Goal: Task Accomplishment & Management: Complete application form

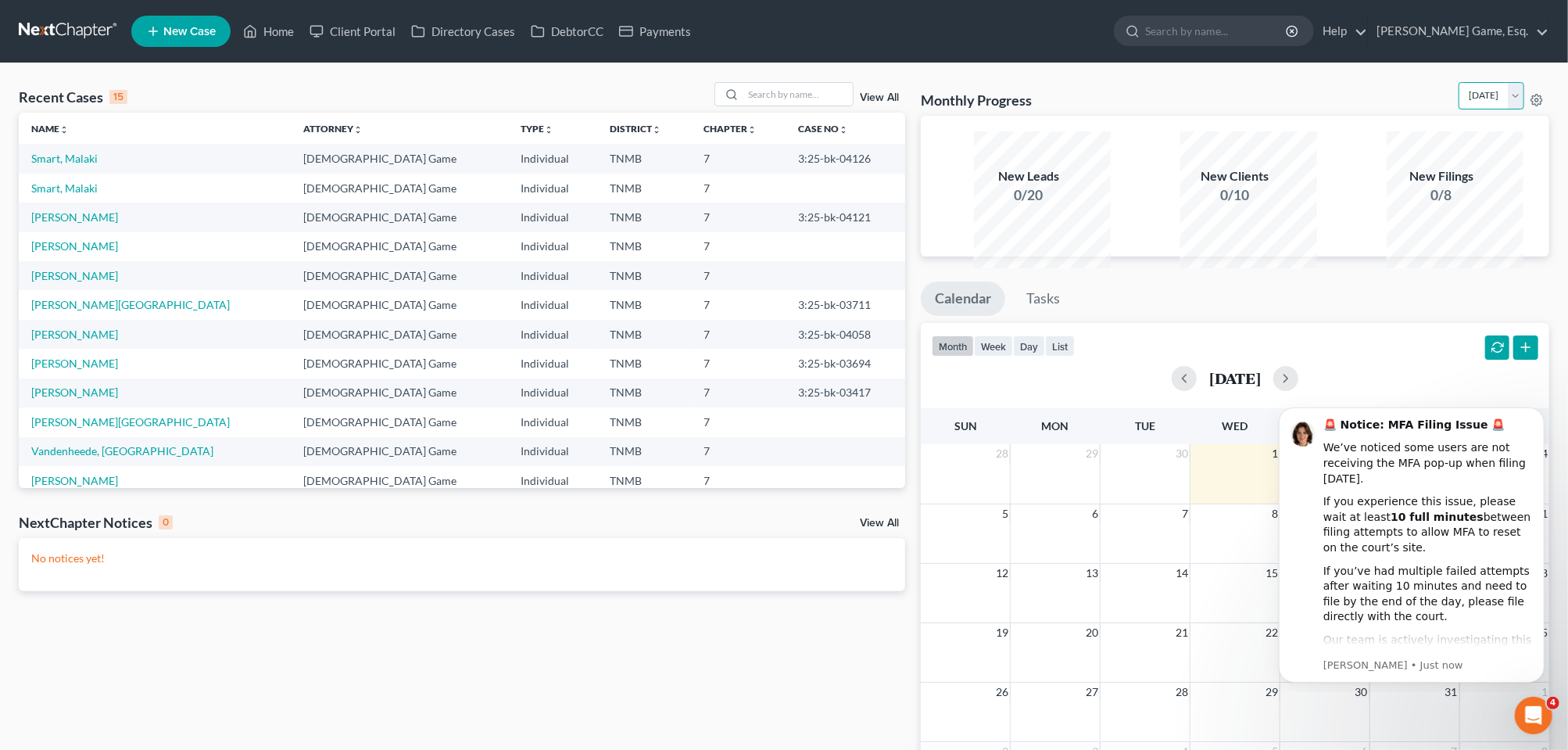
click at [1504, 110] on select "[DATE] [DATE] [DATE] [DATE] [DATE] [DATE] [DATE] [DATE] [DATE] [DATE] [DATE] [D…" at bounding box center [1492, 96] width 66 height 27
select select "1"
click at [1459, 102] on select "[DATE] [DATE] [DATE] [DATE] [DATE] [DATE] [DATE] [DATE] [DATE] [DATE] [DATE] [D…" at bounding box center [1492, 96] width 66 height 27
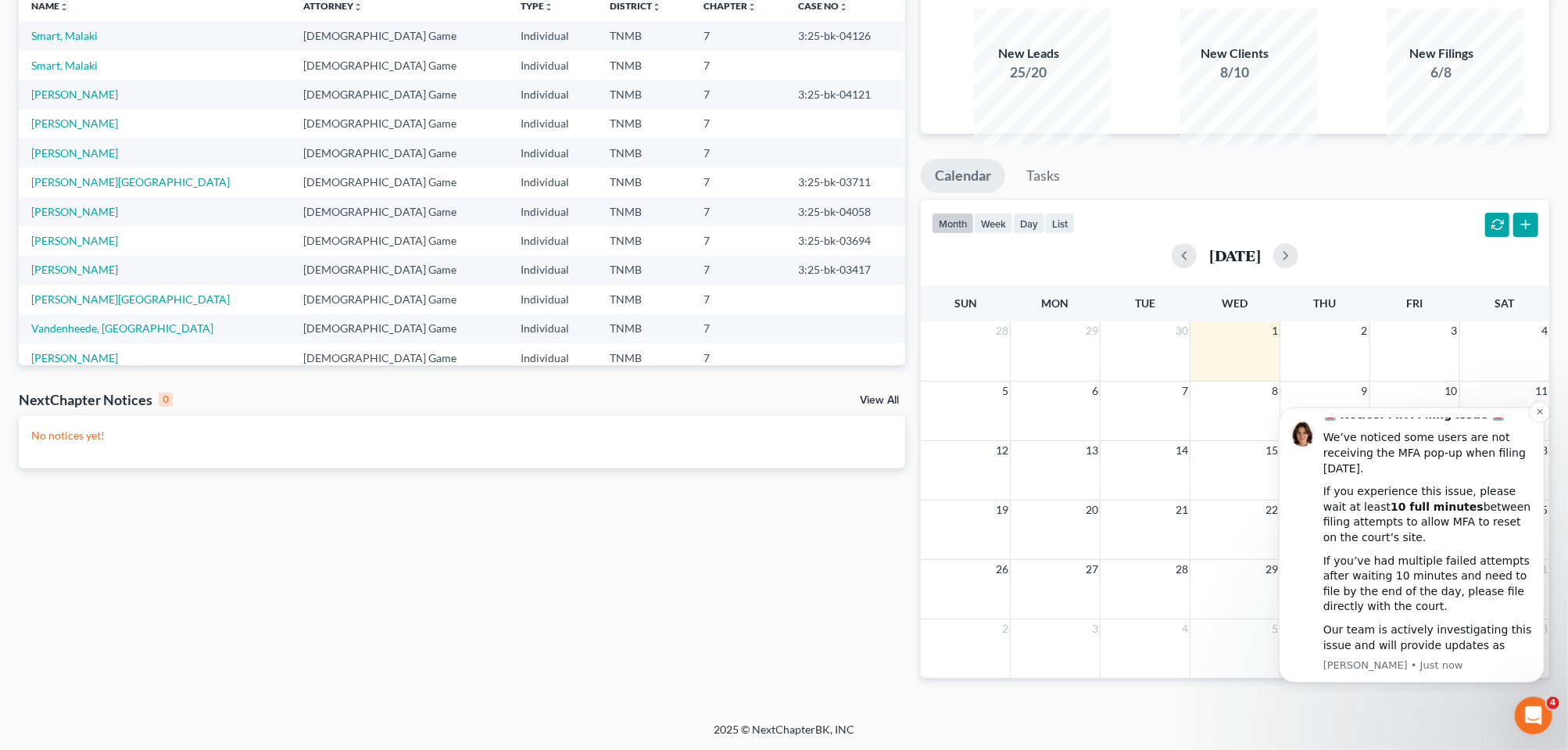
scroll to position [250, 0]
click at [1534, 706] on icon "Open Intercom Messenger" at bounding box center [1532, 713] width 26 height 26
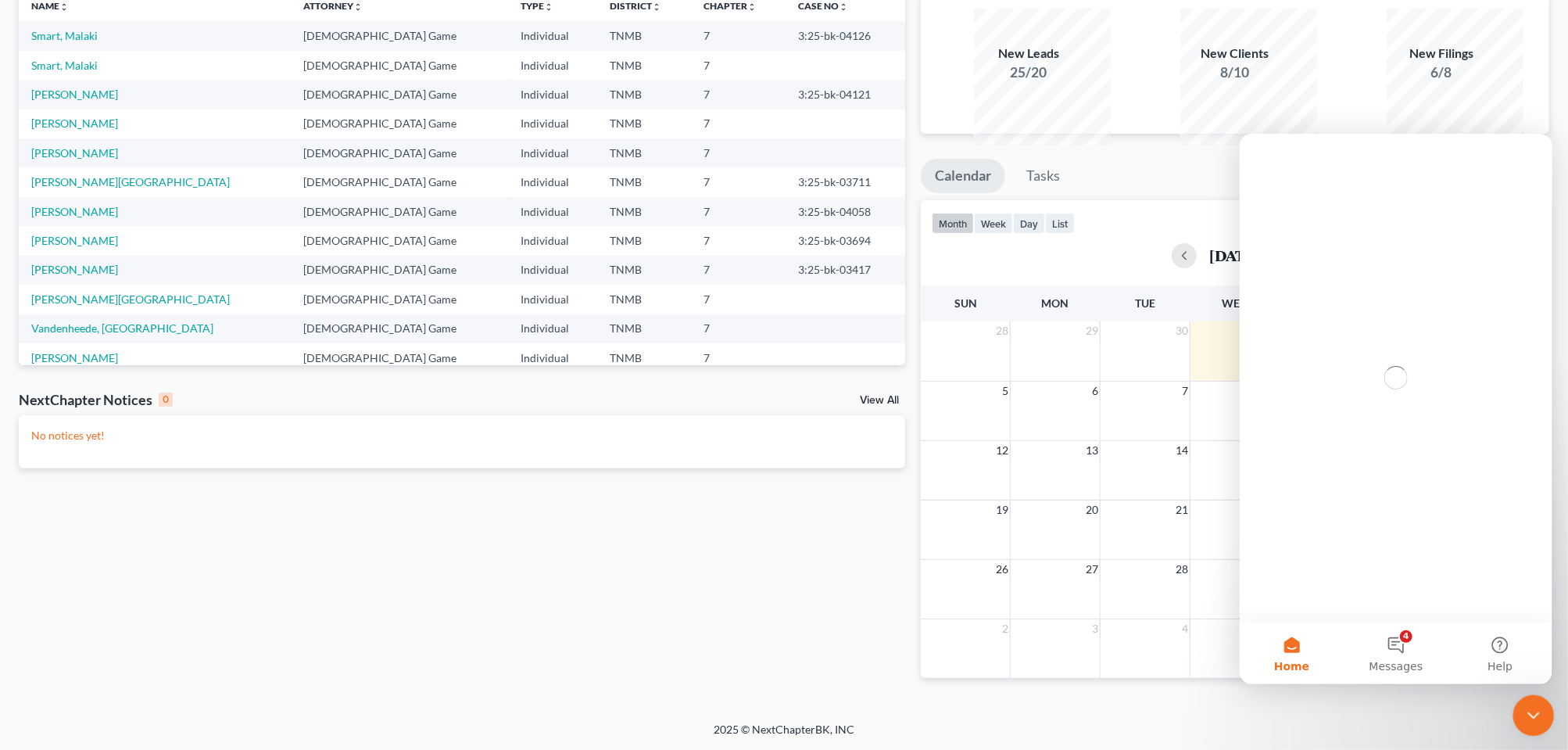
scroll to position [0, 0]
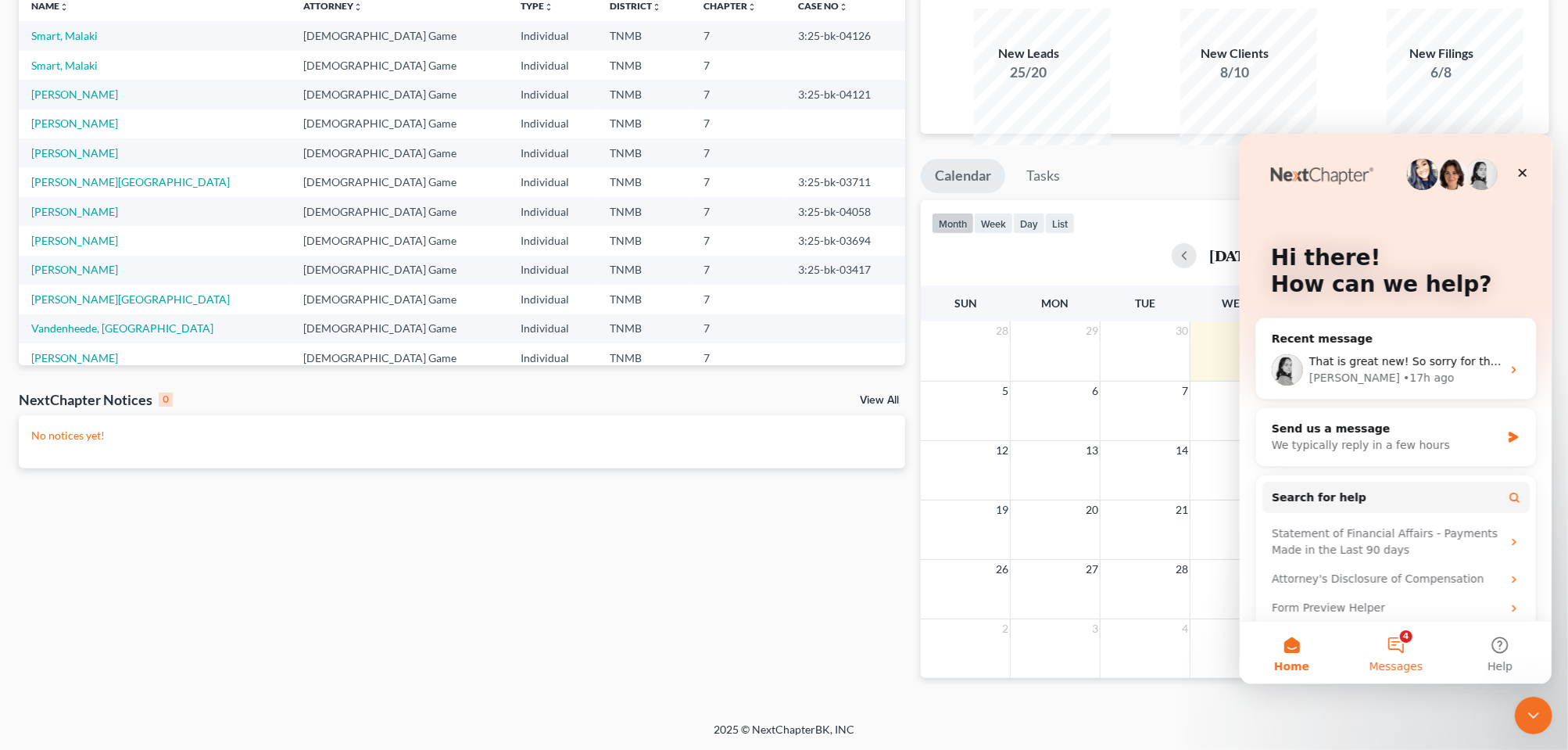
click at [1401, 644] on button "4 Messages" at bounding box center [1395, 652] width 104 height 63
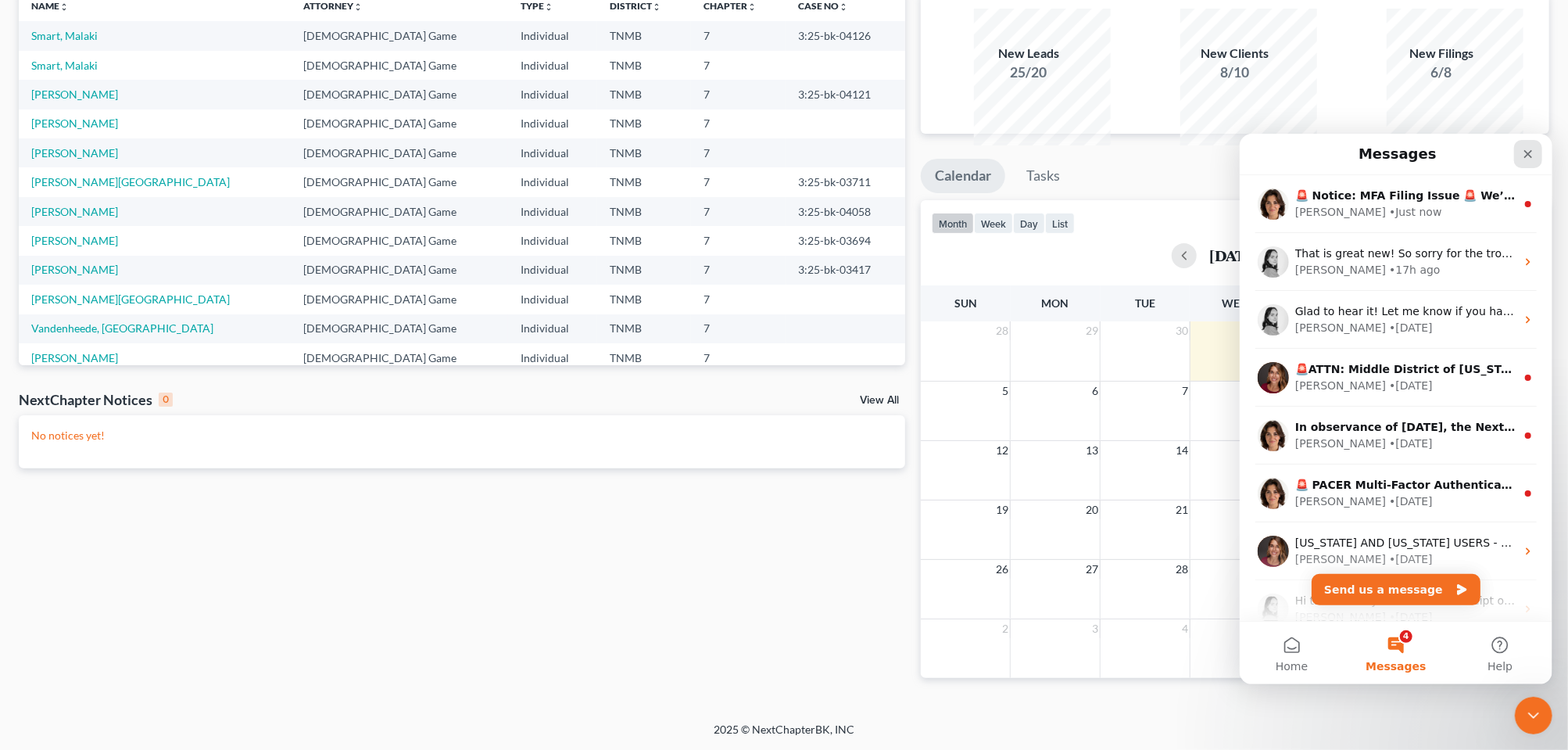
click at [1524, 148] on icon "Close" at bounding box center [1528, 153] width 13 height 13
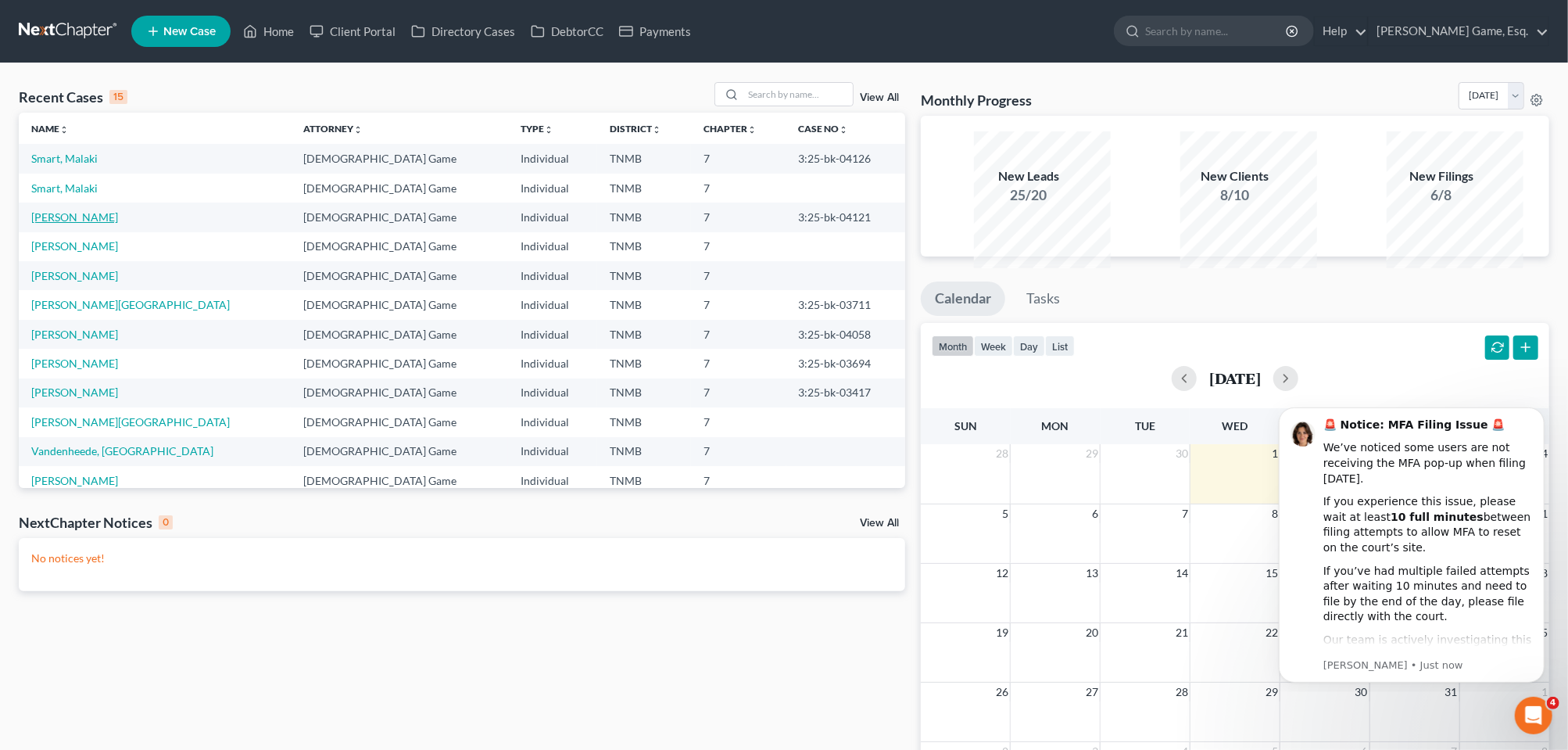
click at [93, 224] on link "[PERSON_NAME]" at bounding box center [75, 217] width 87 height 13
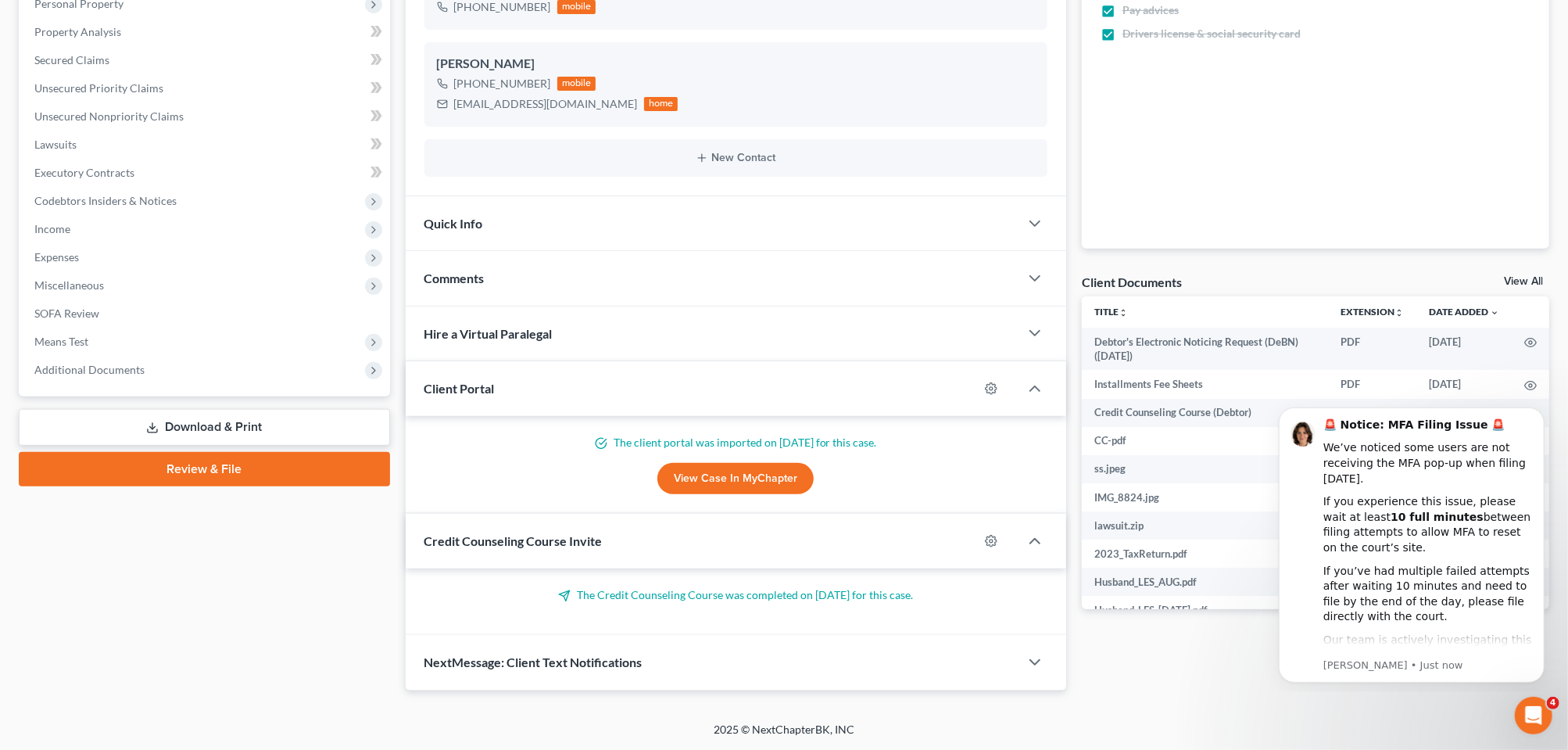
scroll to position [566, 0]
click at [101, 363] on span "Additional Documents" at bounding box center [89, 369] width 110 height 13
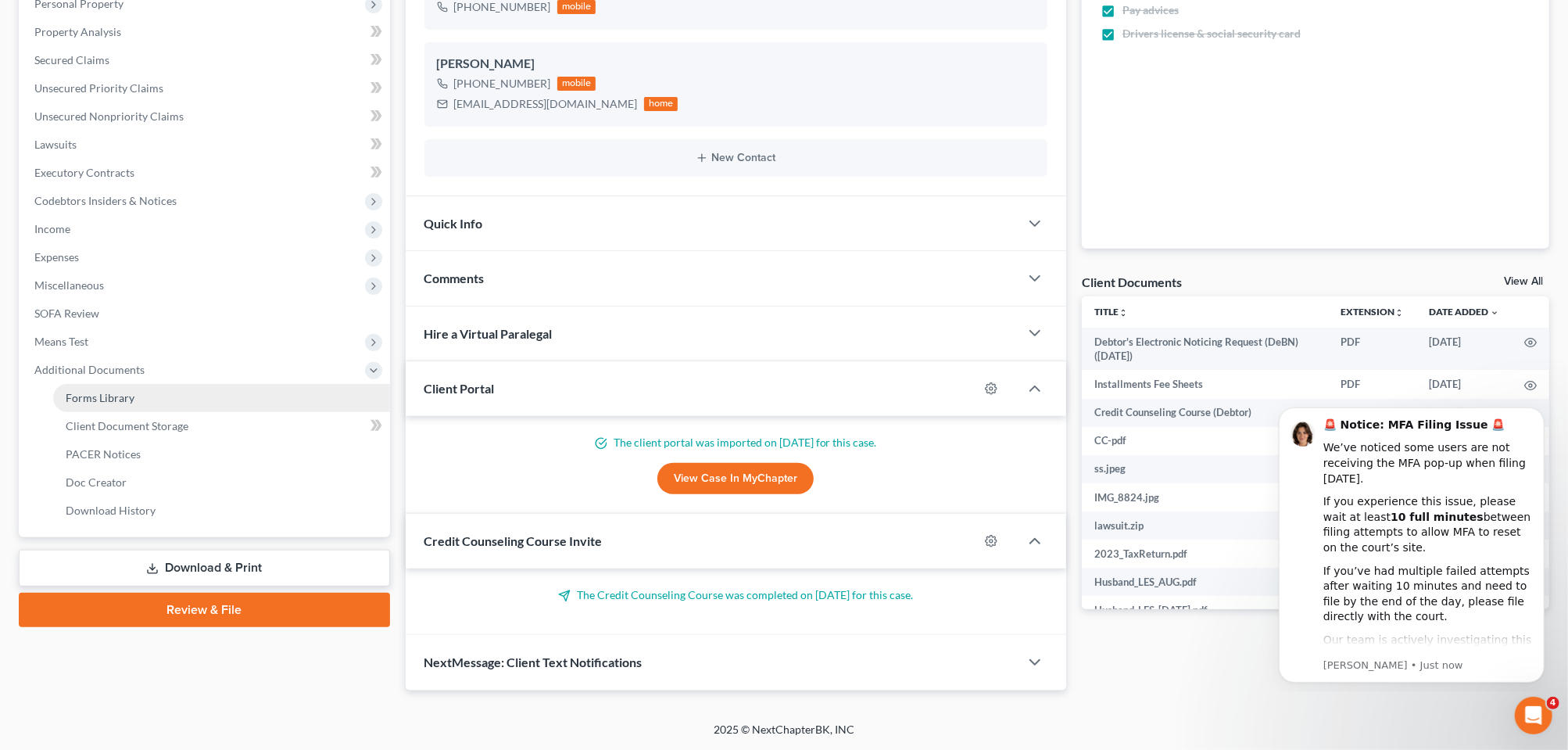
click at [130, 391] on span "Forms Library" at bounding box center [100, 397] width 68 height 13
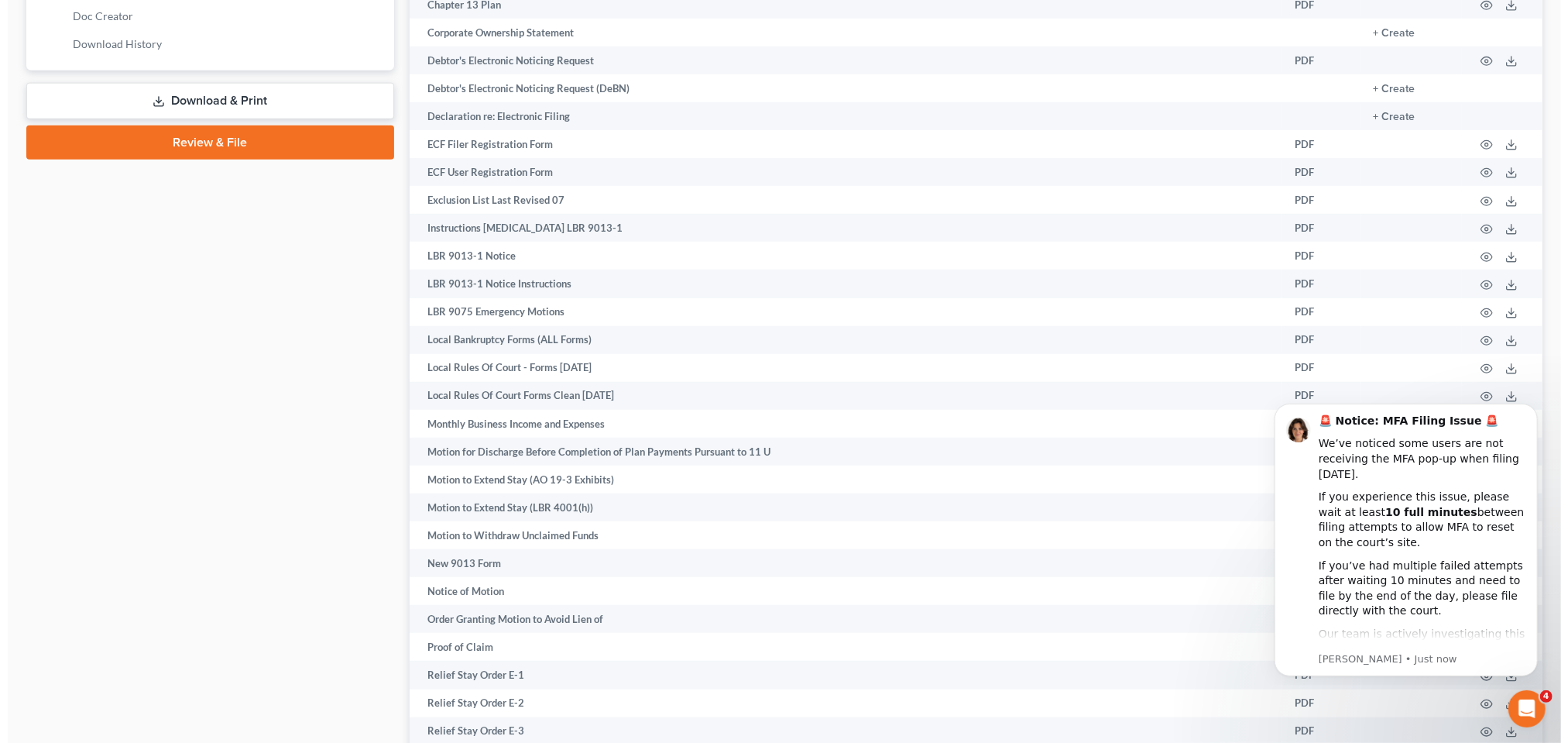
scroll to position [774, 0]
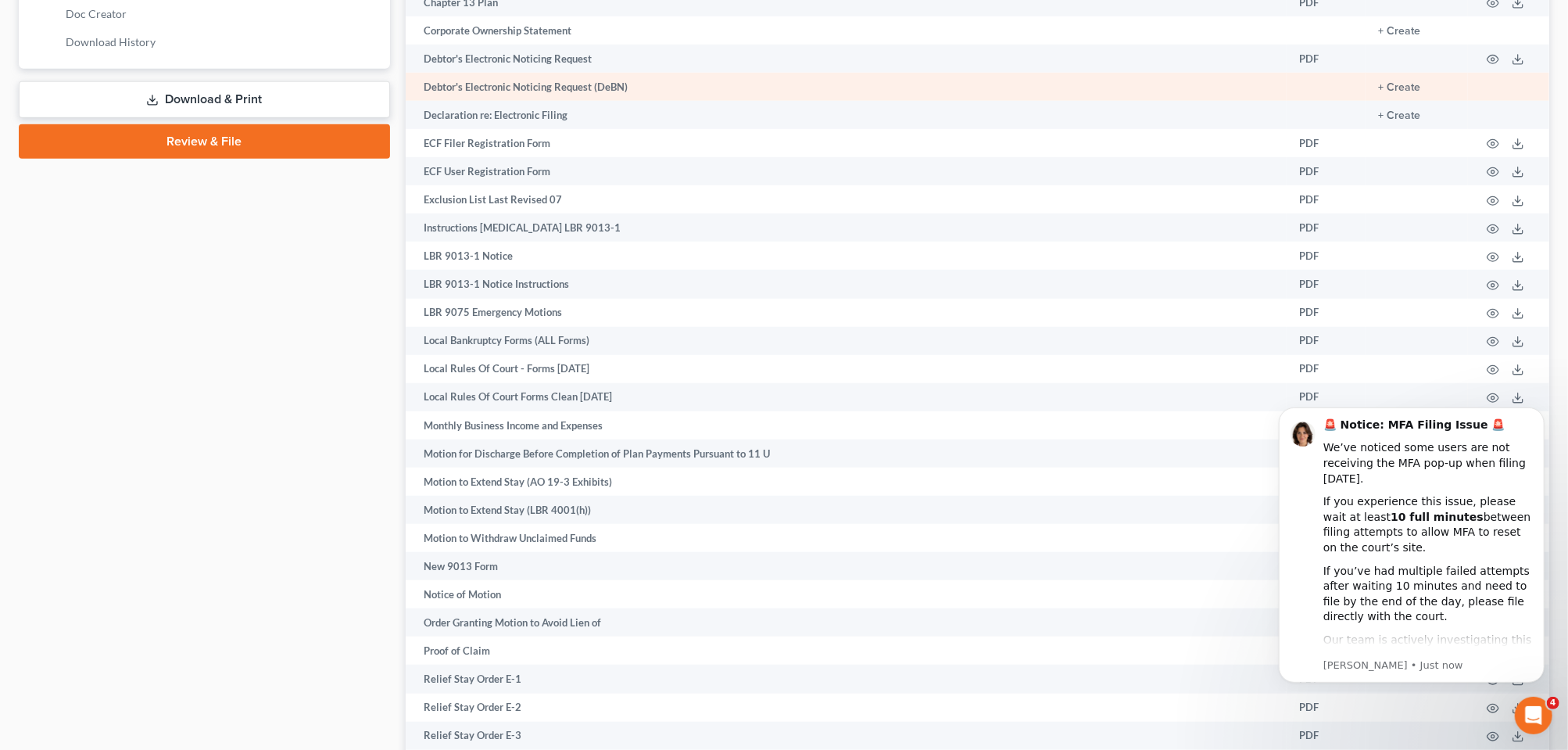
click at [650, 101] on td "Debtor's Electronic Noticing Request (DeBN)" at bounding box center [847, 86] width 882 height 28
click at [1379, 93] on button "+ Create" at bounding box center [1400, 88] width 42 height 11
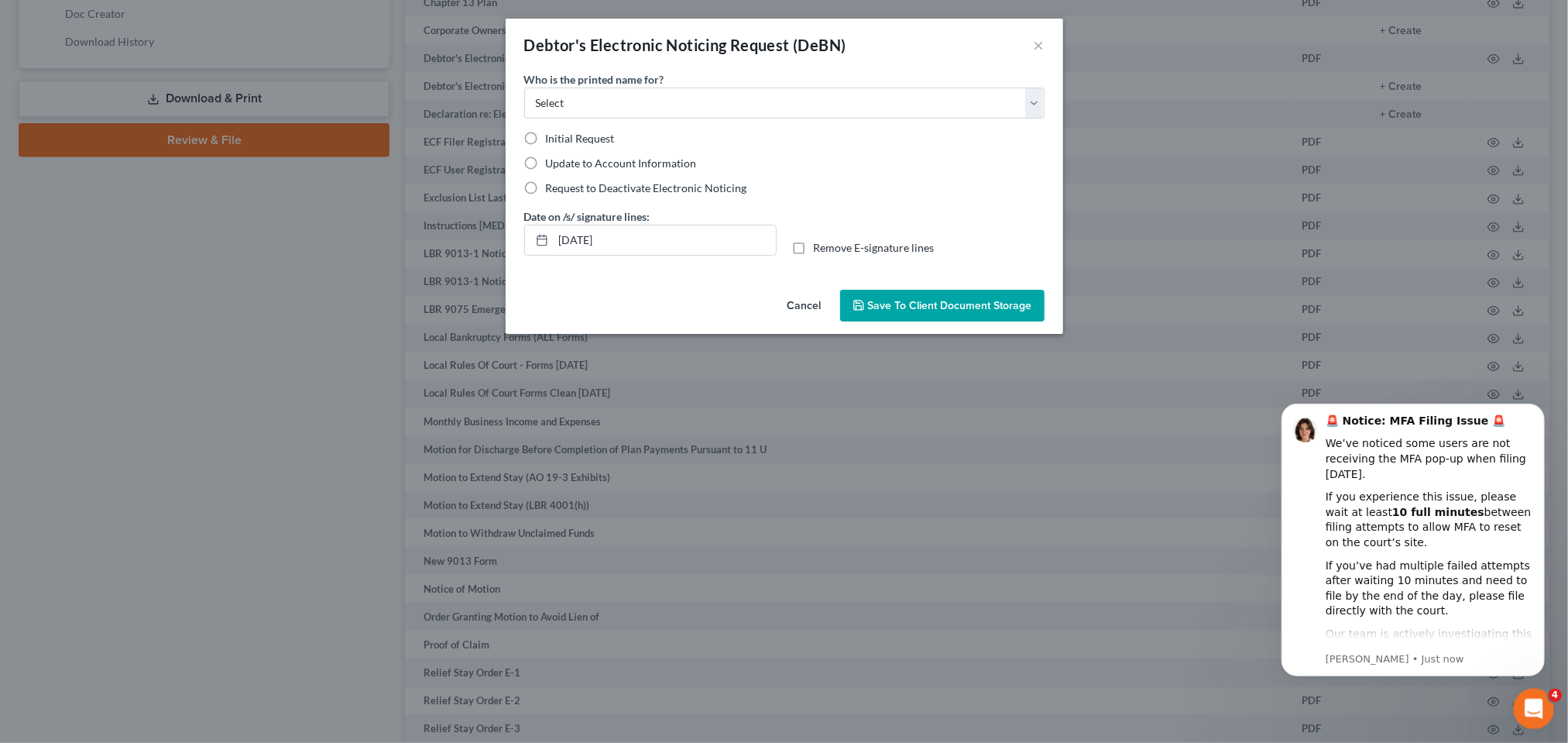
click at [1534, 703] on icon "Open Intercom Messenger" at bounding box center [1532, 706] width 26 height 26
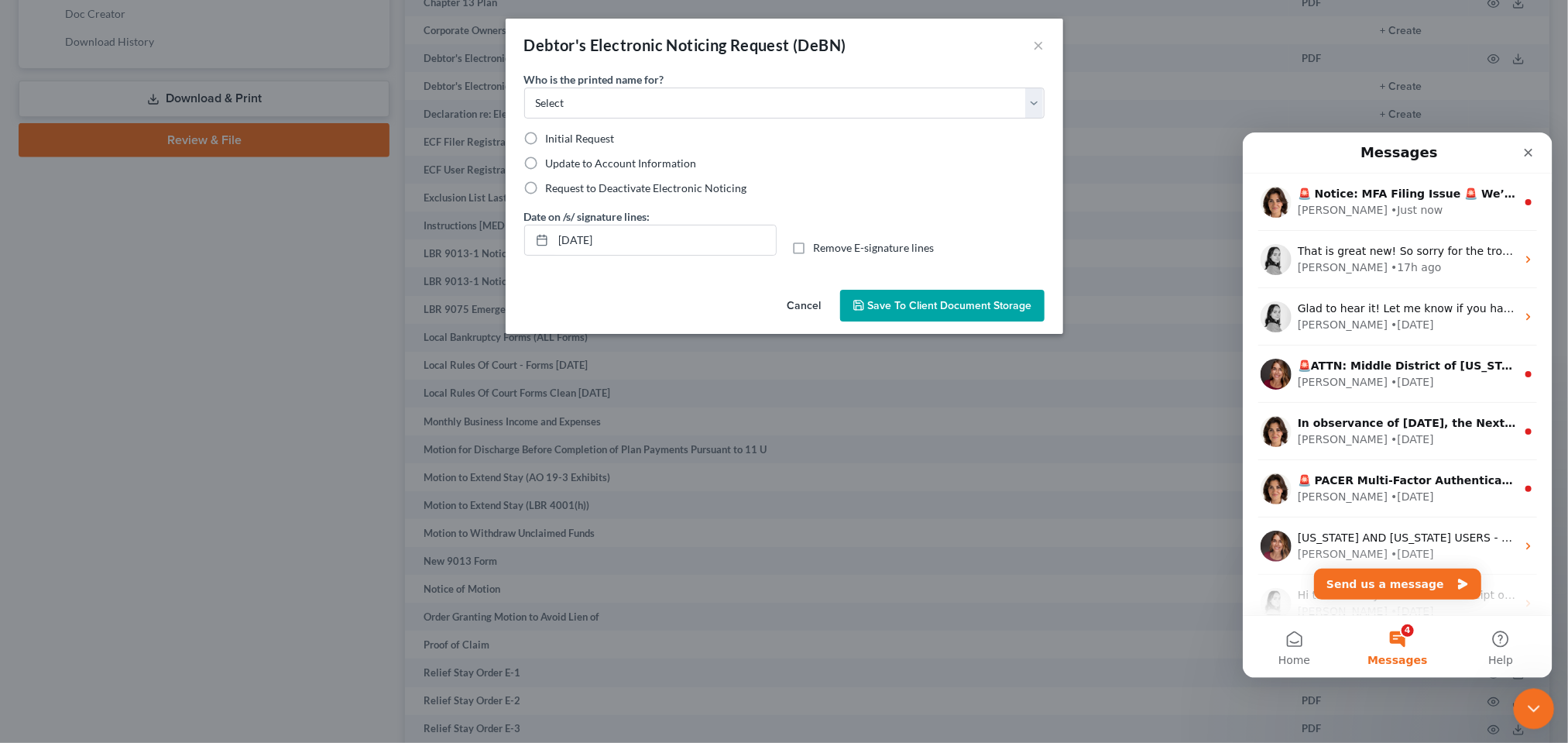
click at [1534, 703] on icon "Close Intercom Messenger" at bounding box center [1531, 705] width 18 height 18
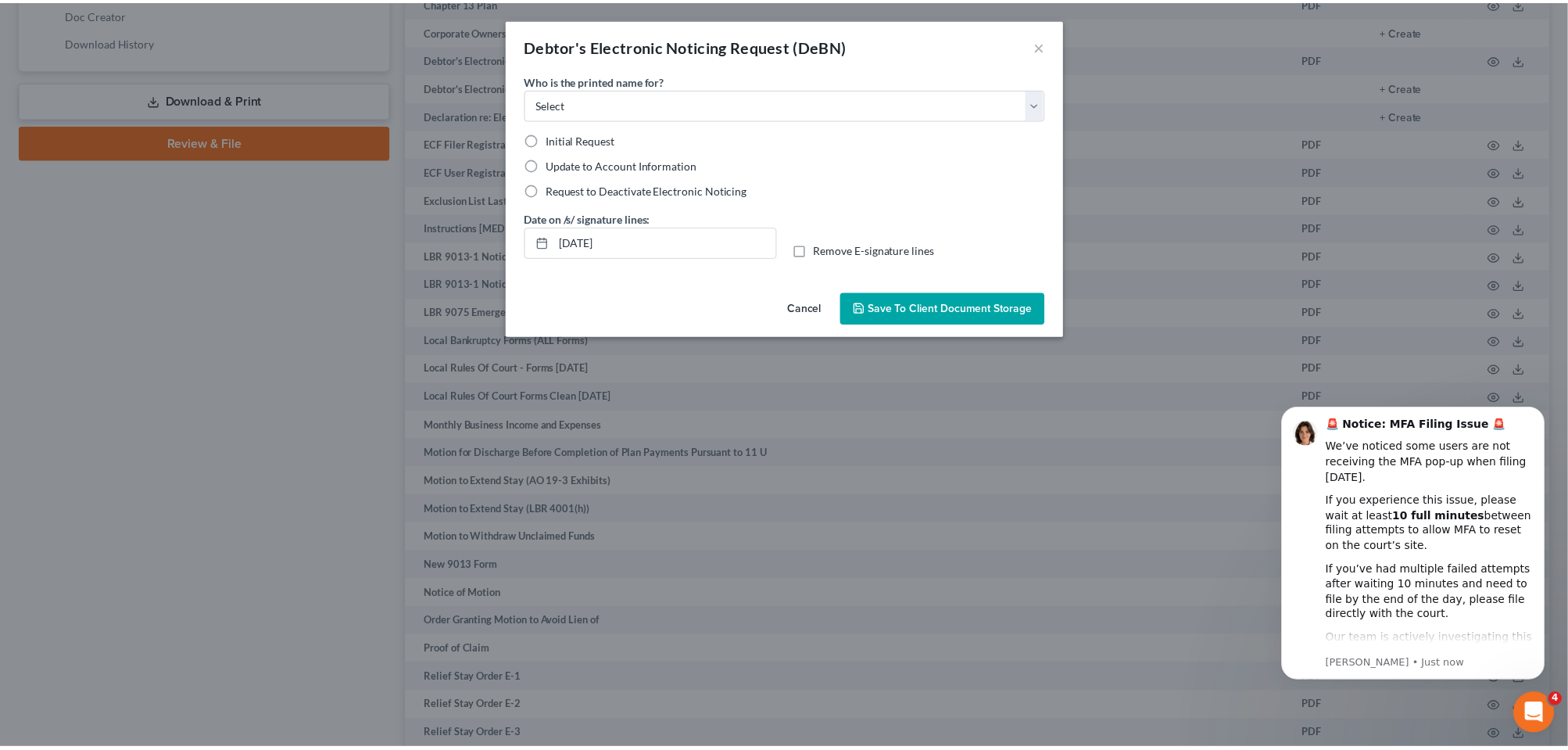
scroll to position [0, 0]
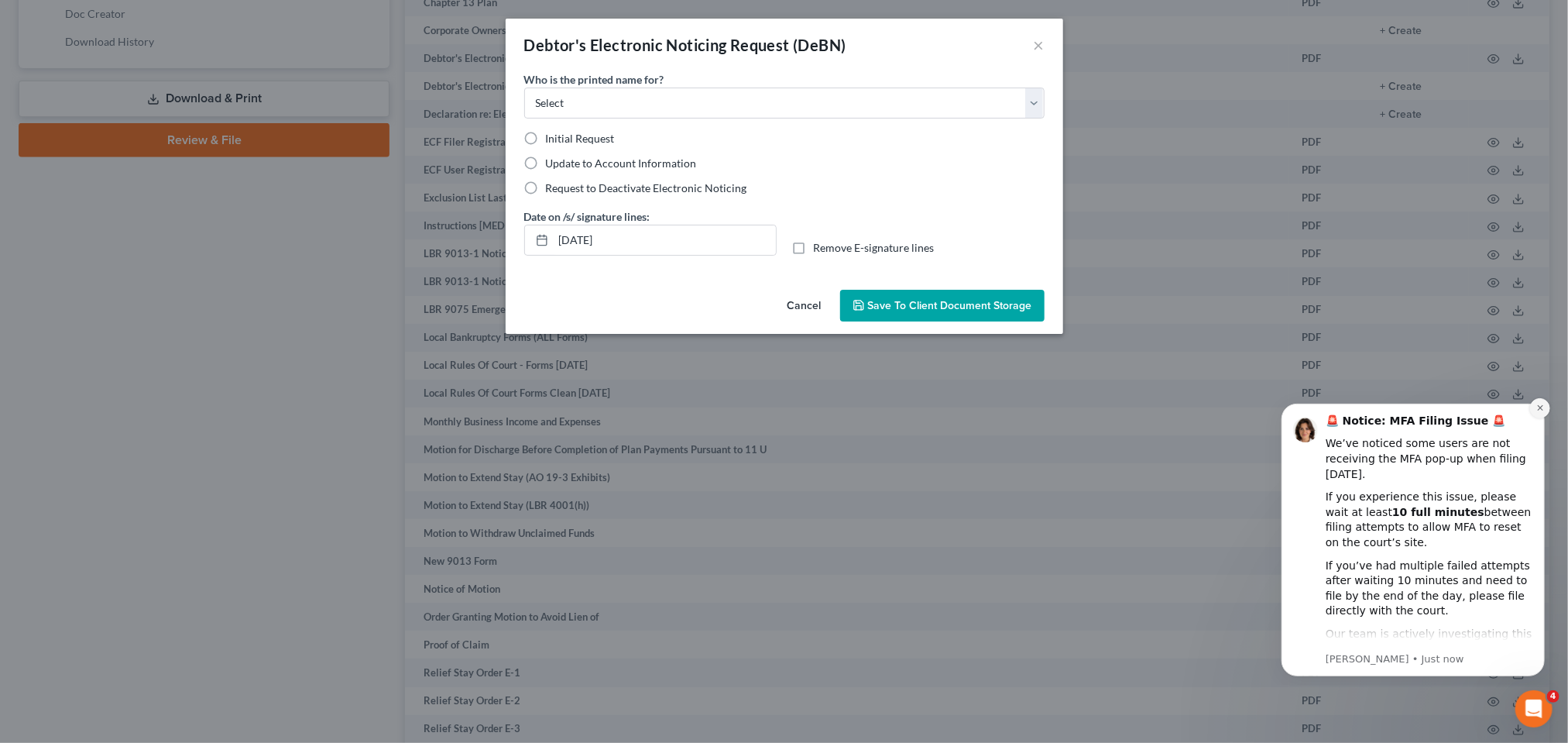
click at [1538, 406] on icon "Dismiss notification" at bounding box center [1538, 407] width 6 height 6
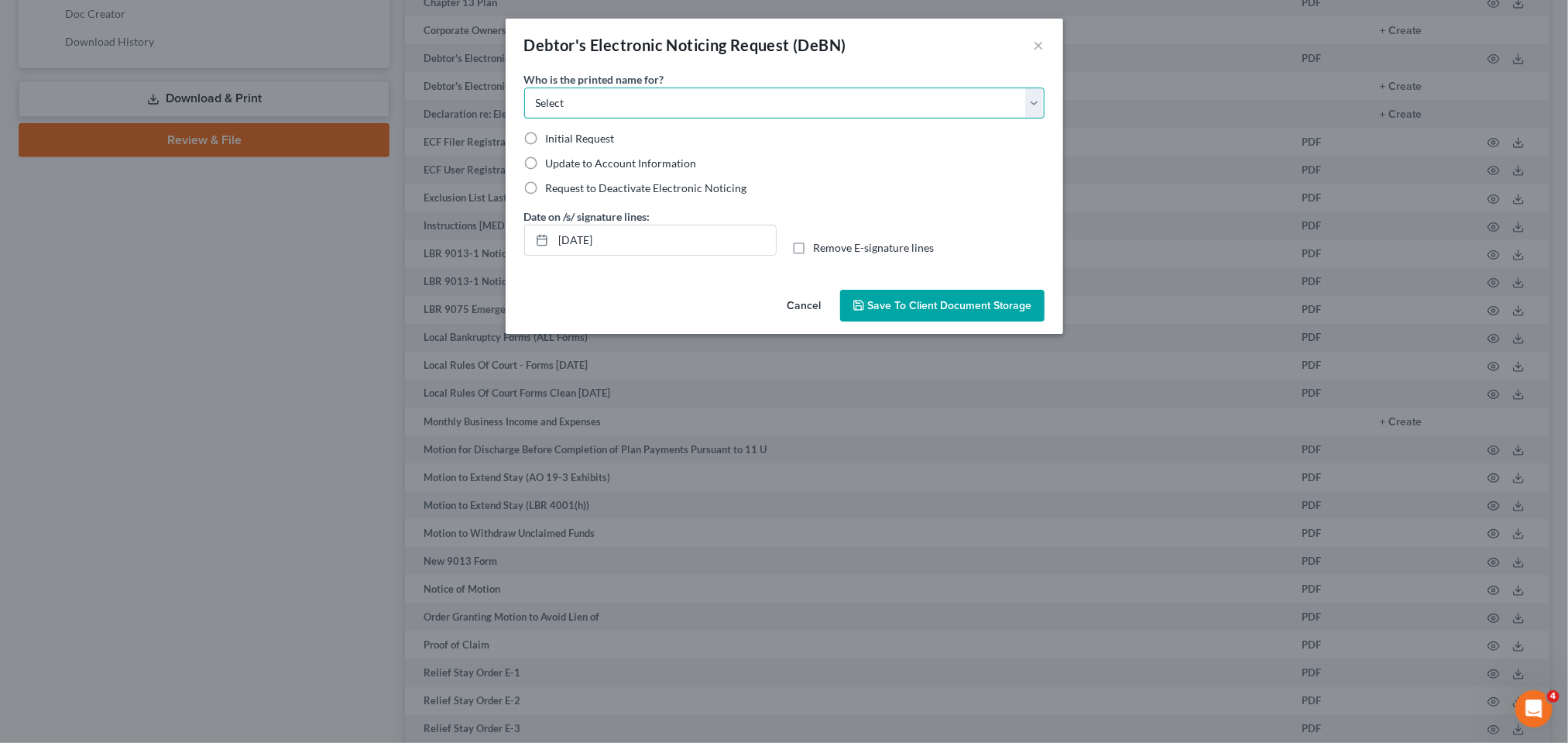
click at [1045, 118] on select "Select Debtor Attorney" at bounding box center [784, 103] width 520 height 31
select select "0"
click at [524, 109] on select "Select Debtor Attorney" at bounding box center [784, 103] width 520 height 31
click at [546, 146] on label "Initial Request" at bounding box center [580, 138] width 69 height 15
click at [552, 141] on input "Initial Request" at bounding box center [557, 136] width 10 height 10
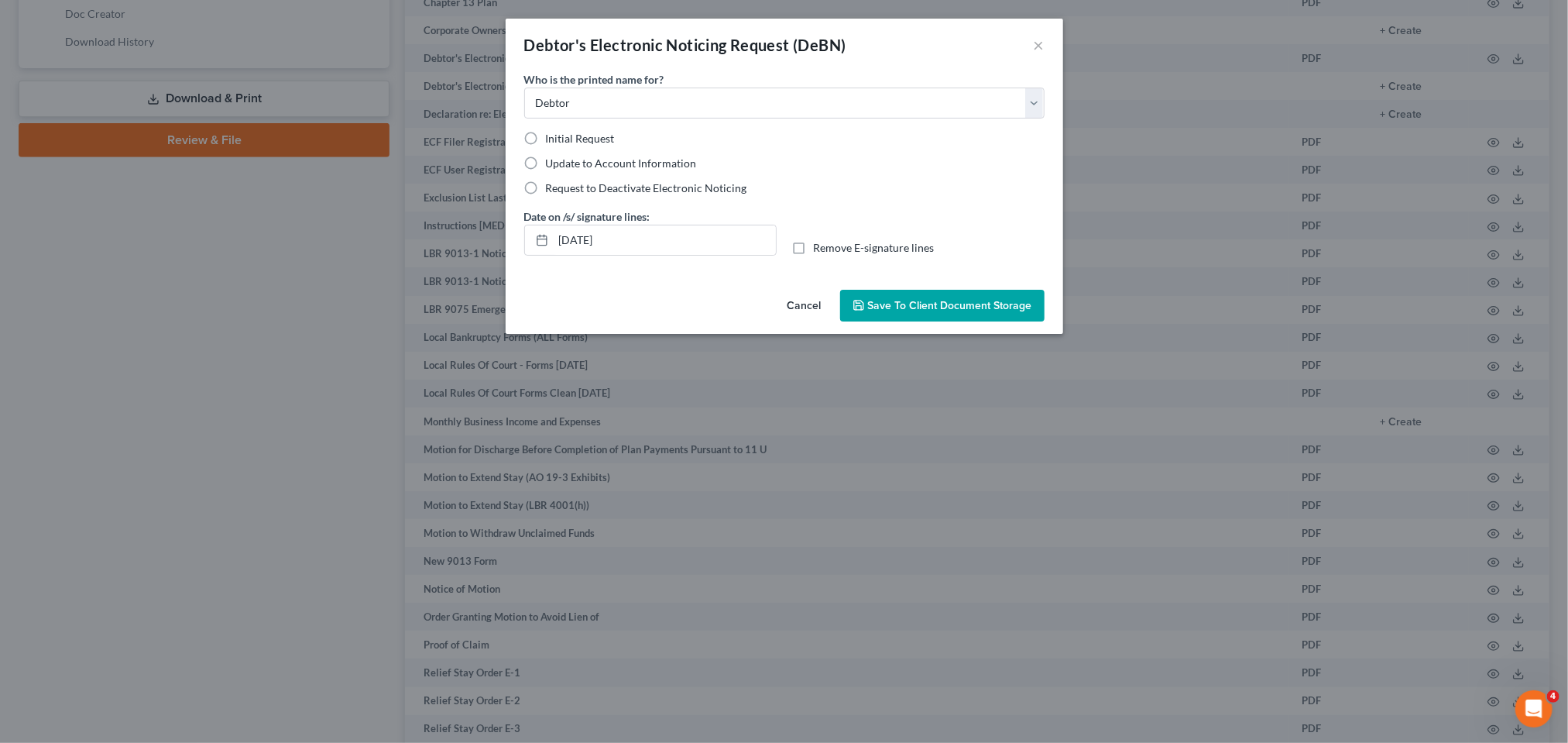
radio input "true"
click at [1013, 312] on span "Save to Client Document Storage" at bounding box center [950, 306] width 164 height 13
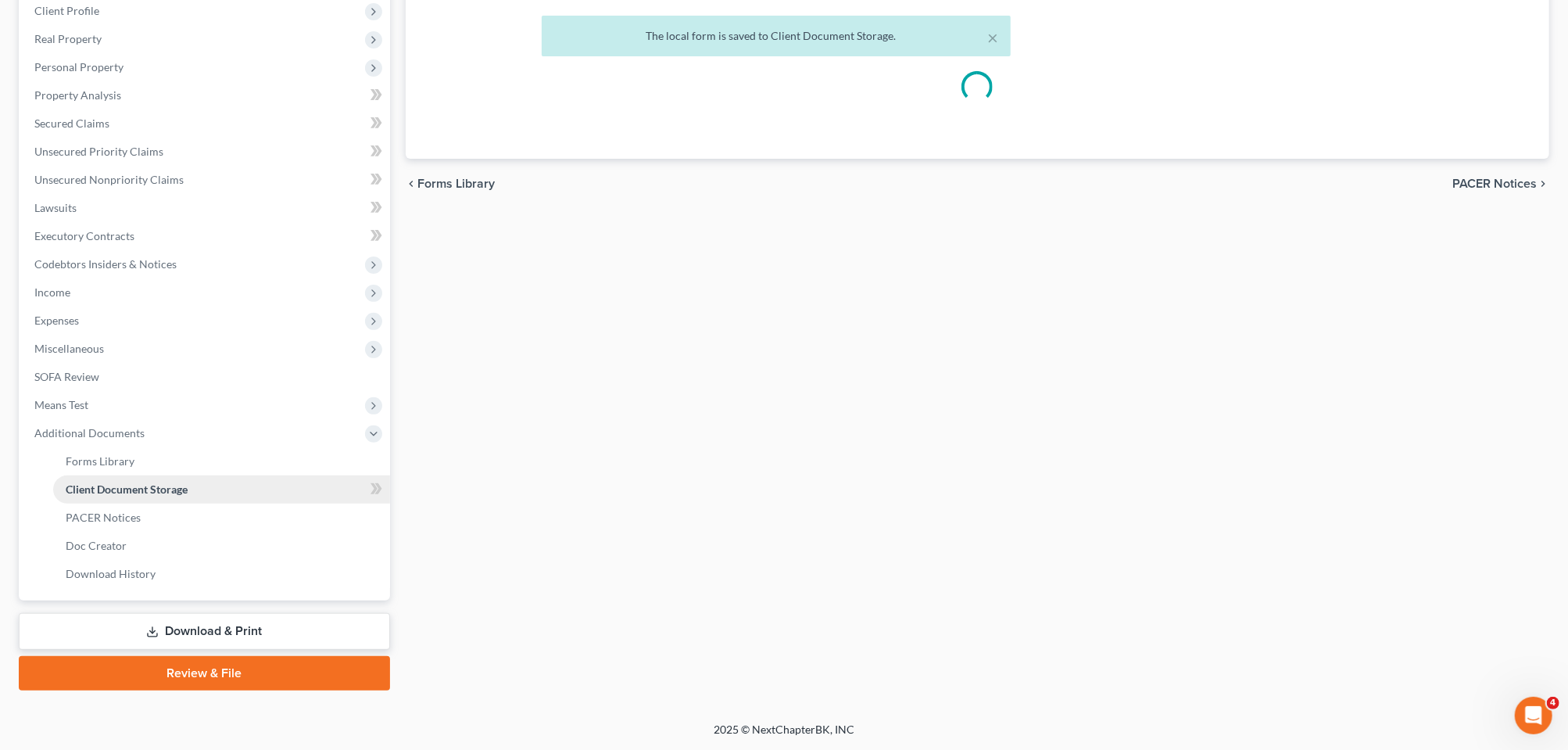
select select "0"
select select "8"
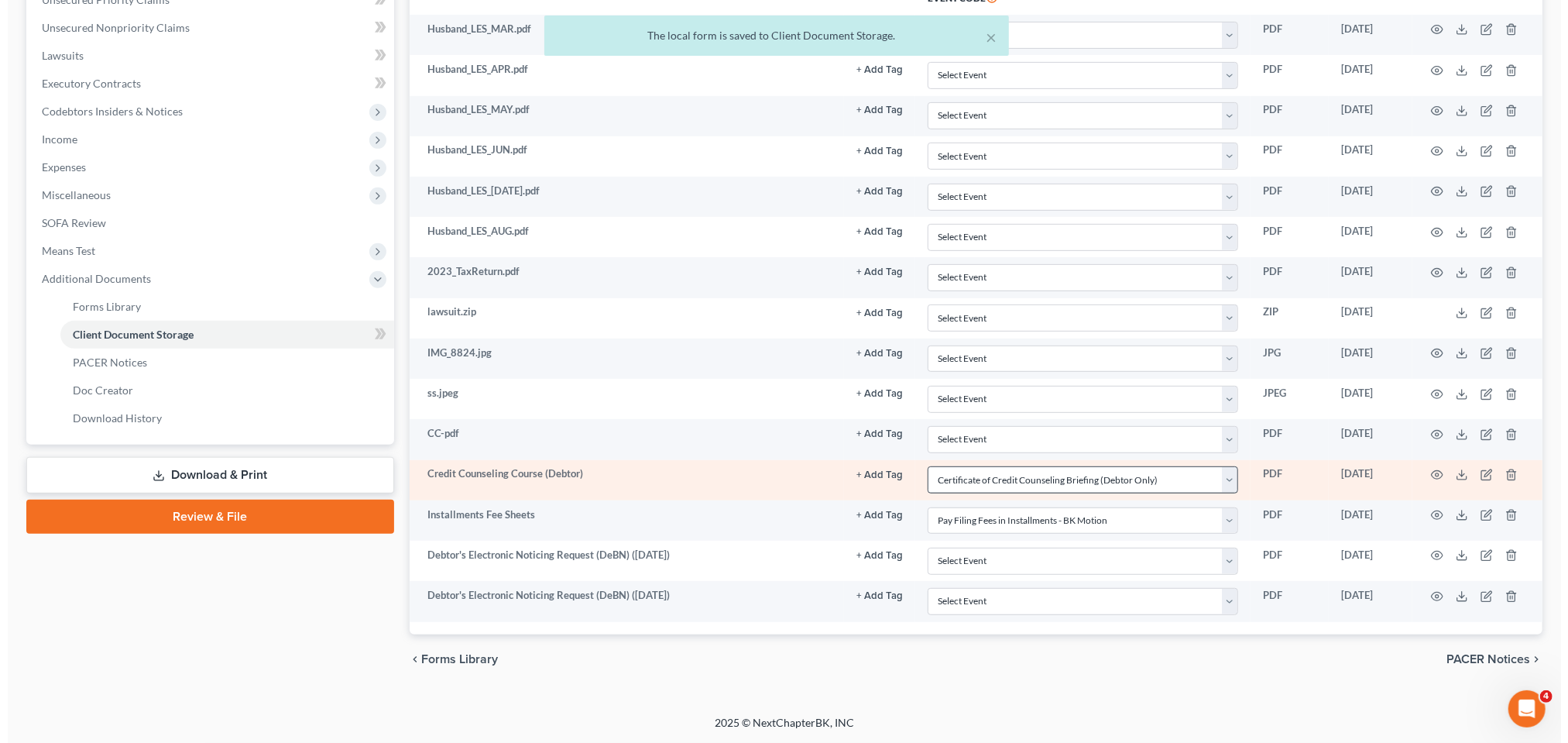
scroll to position [678, 0]
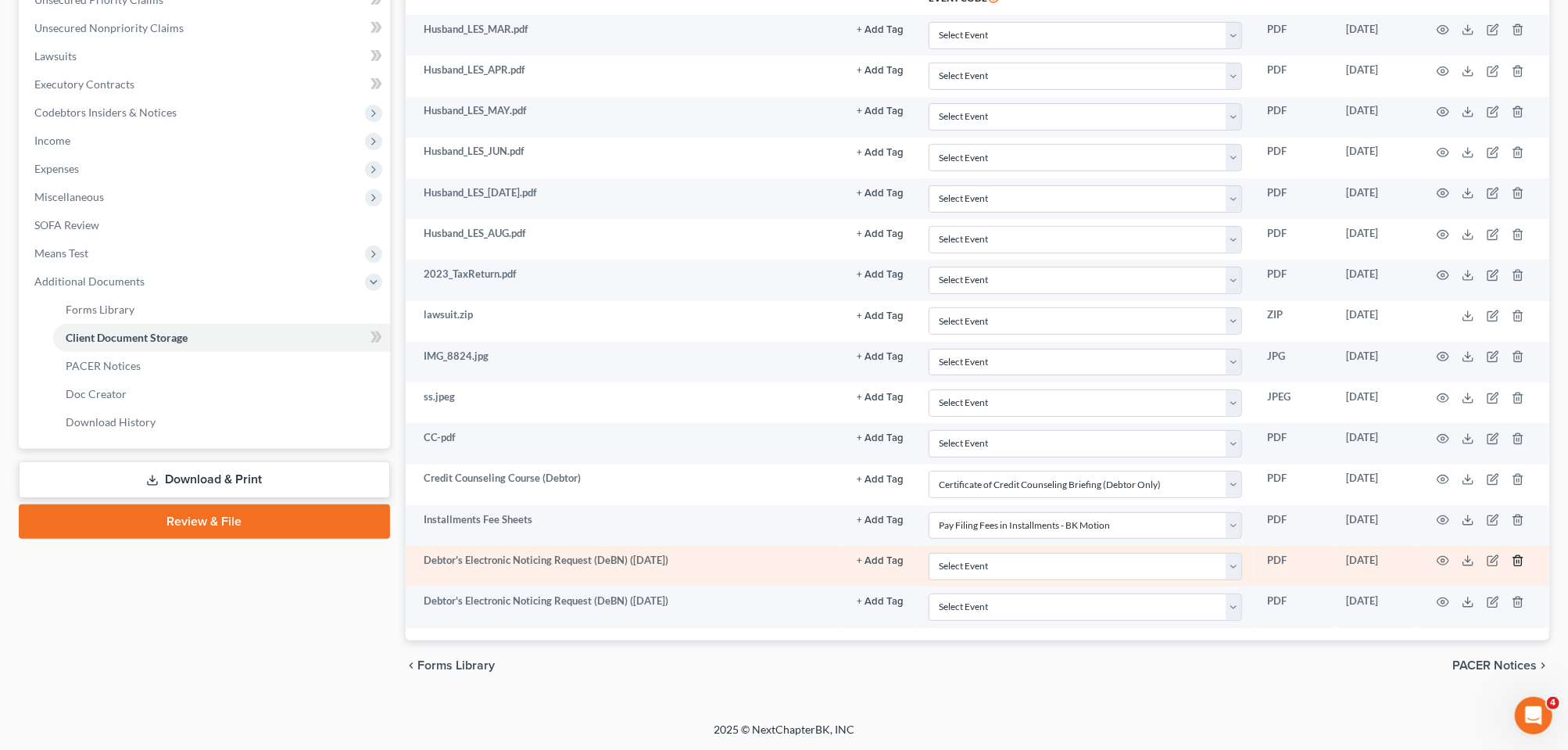
click at [1512, 554] on icon "button" at bounding box center [1519, 561] width 13 height 13
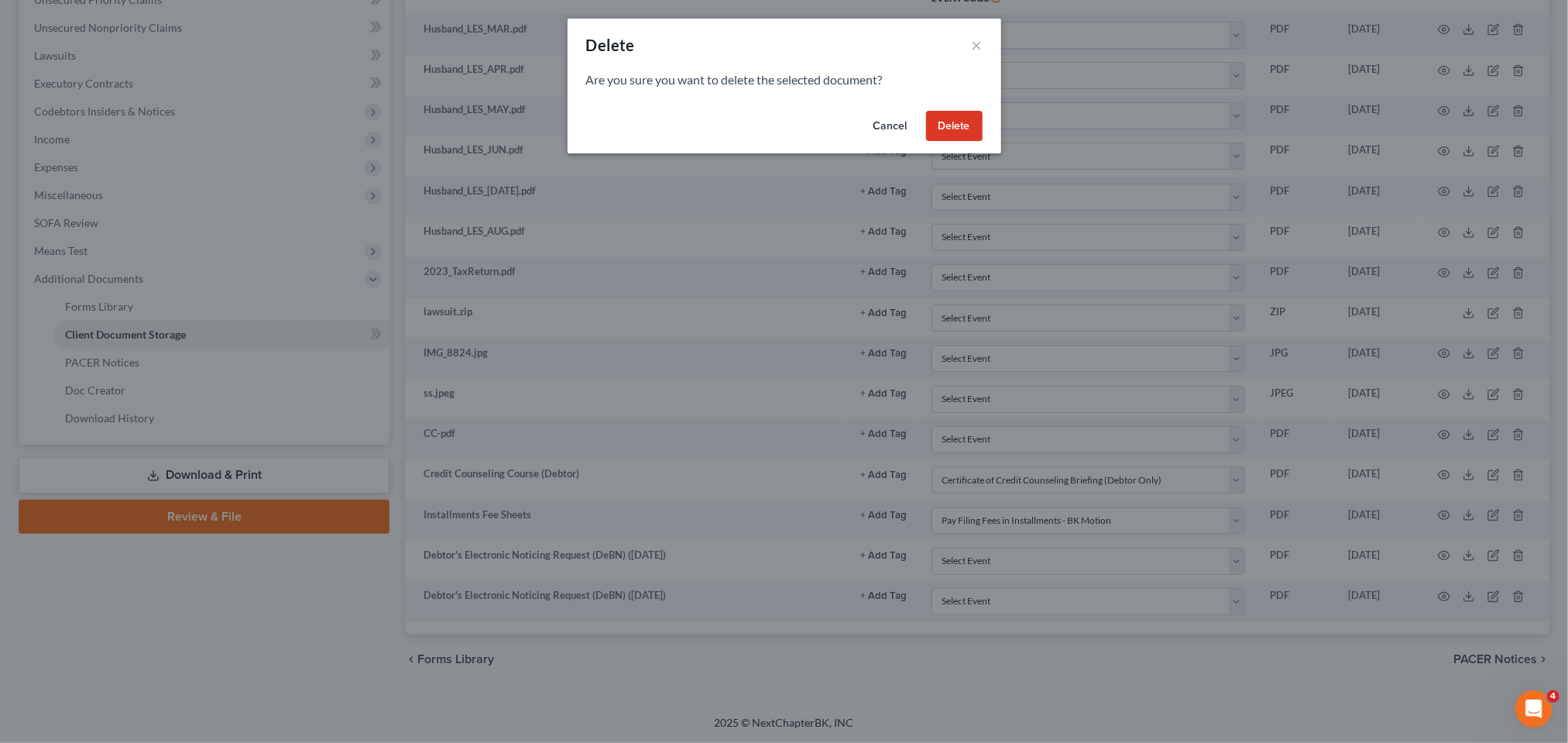
click at [982, 142] on button "Delete" at bounding box center [954, 126] width 57 height 31
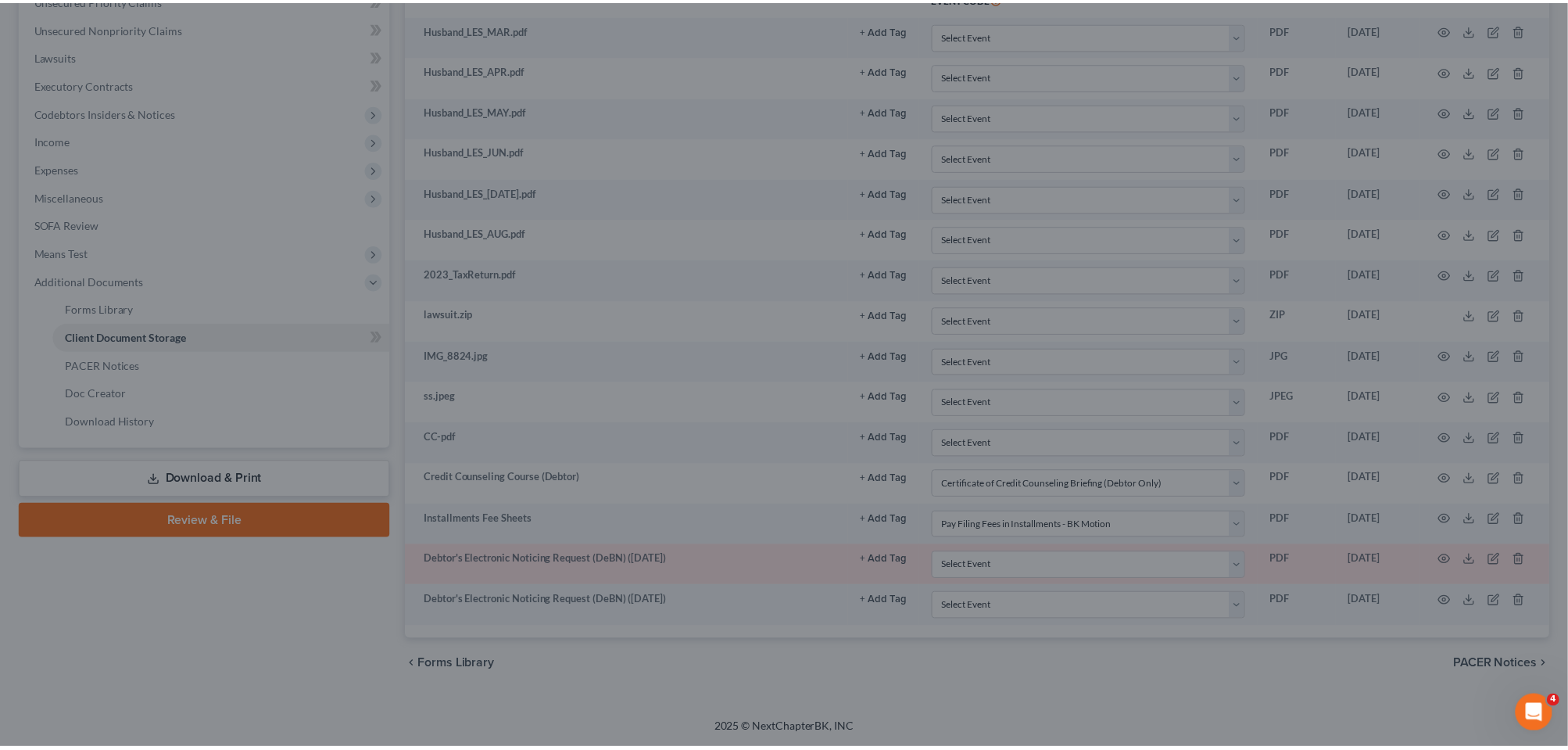
scroll to position [631, 0]
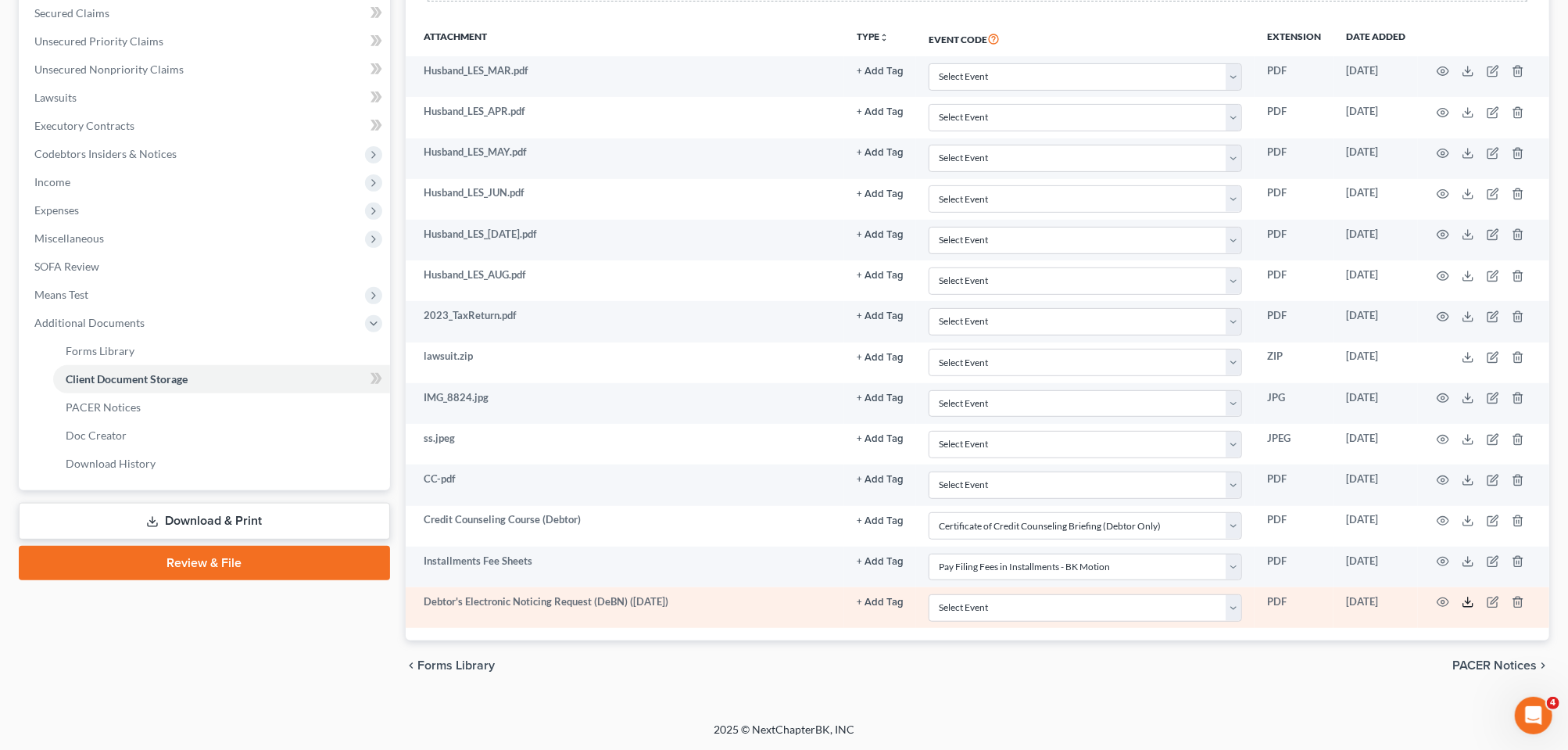
click at [1462, 595] on icon at bounding box center [1468, 602] width 13 height 13
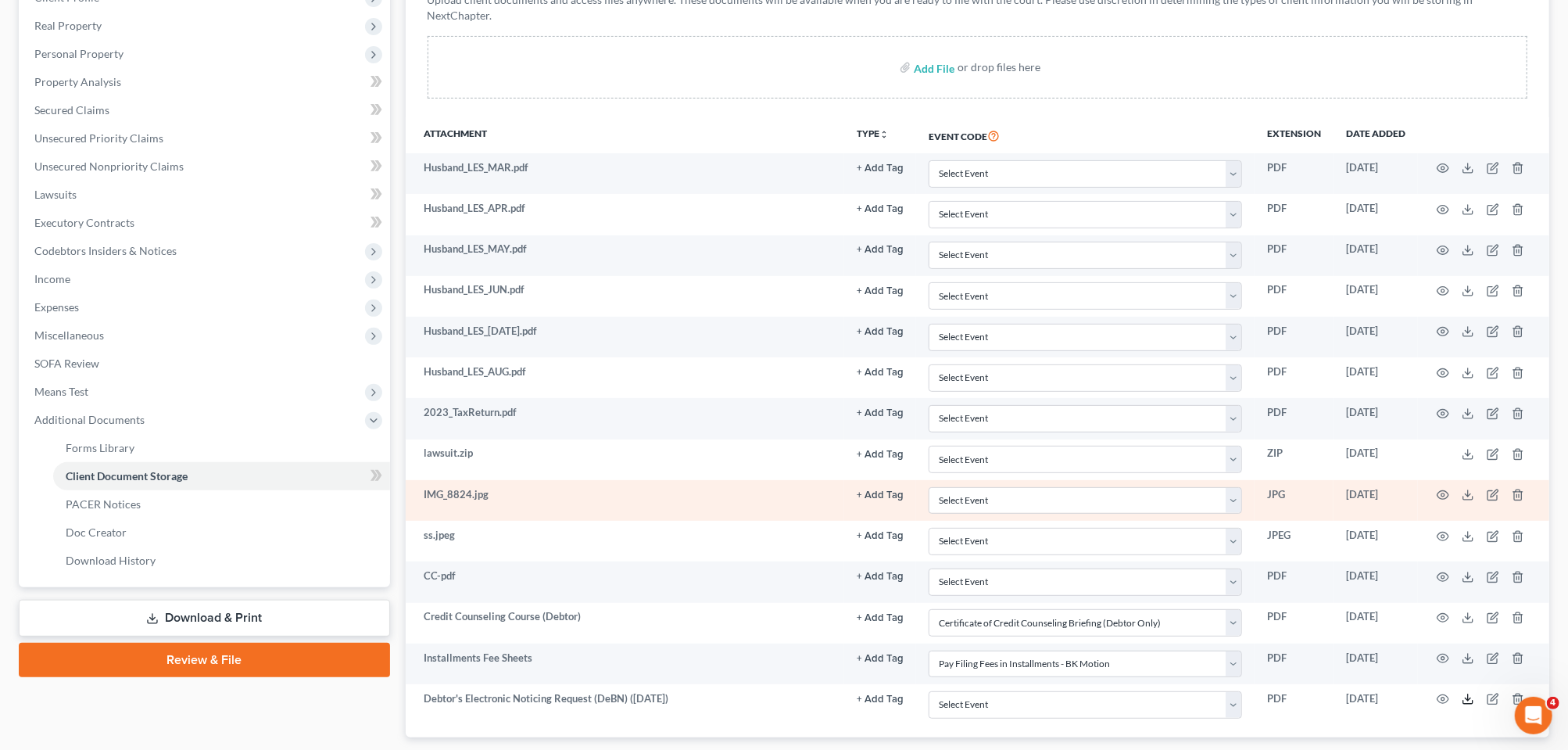
scroll to position [0, 0]
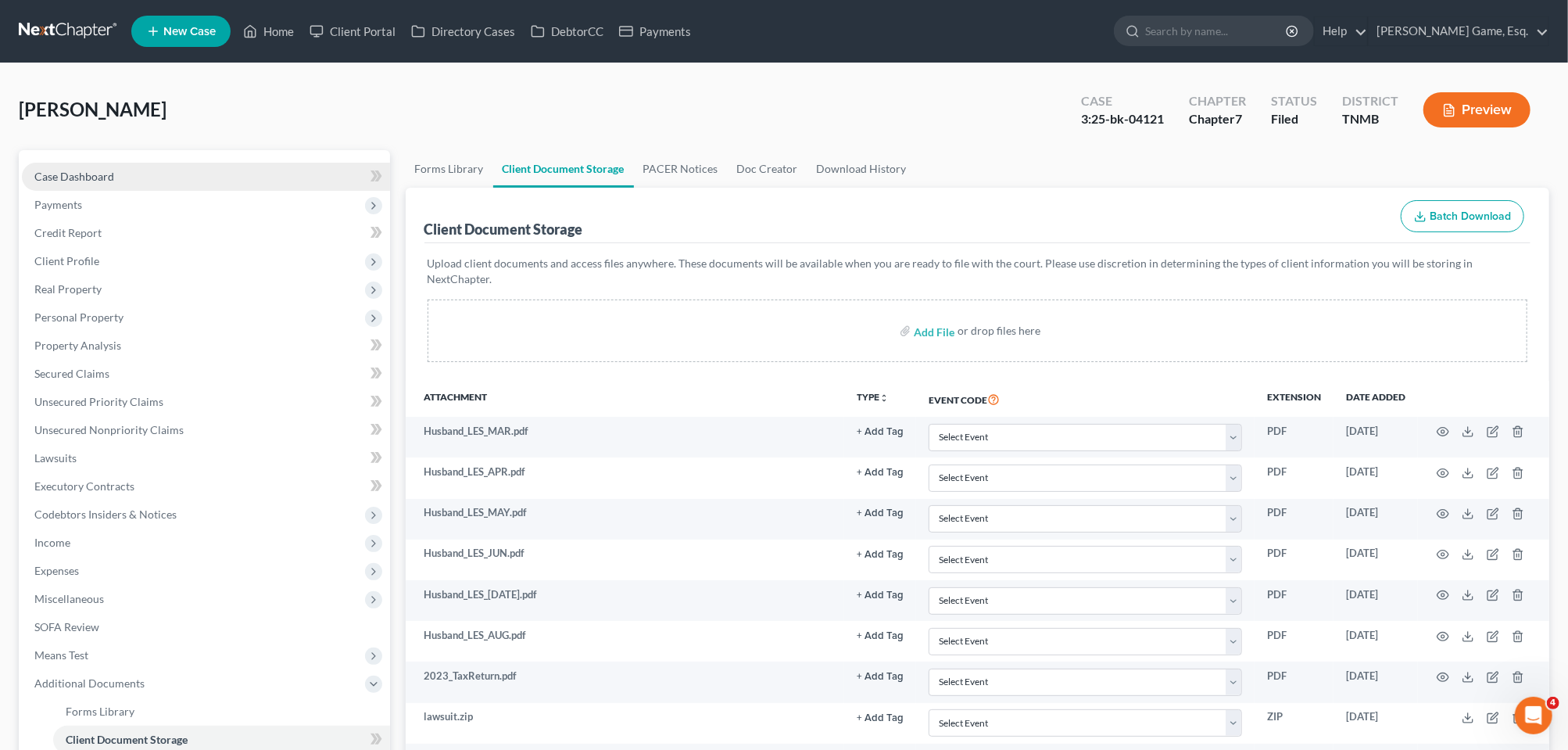
click at [89, 183] on span "Case Dashboard" at bounding box center [74, 176] width 80 height 13
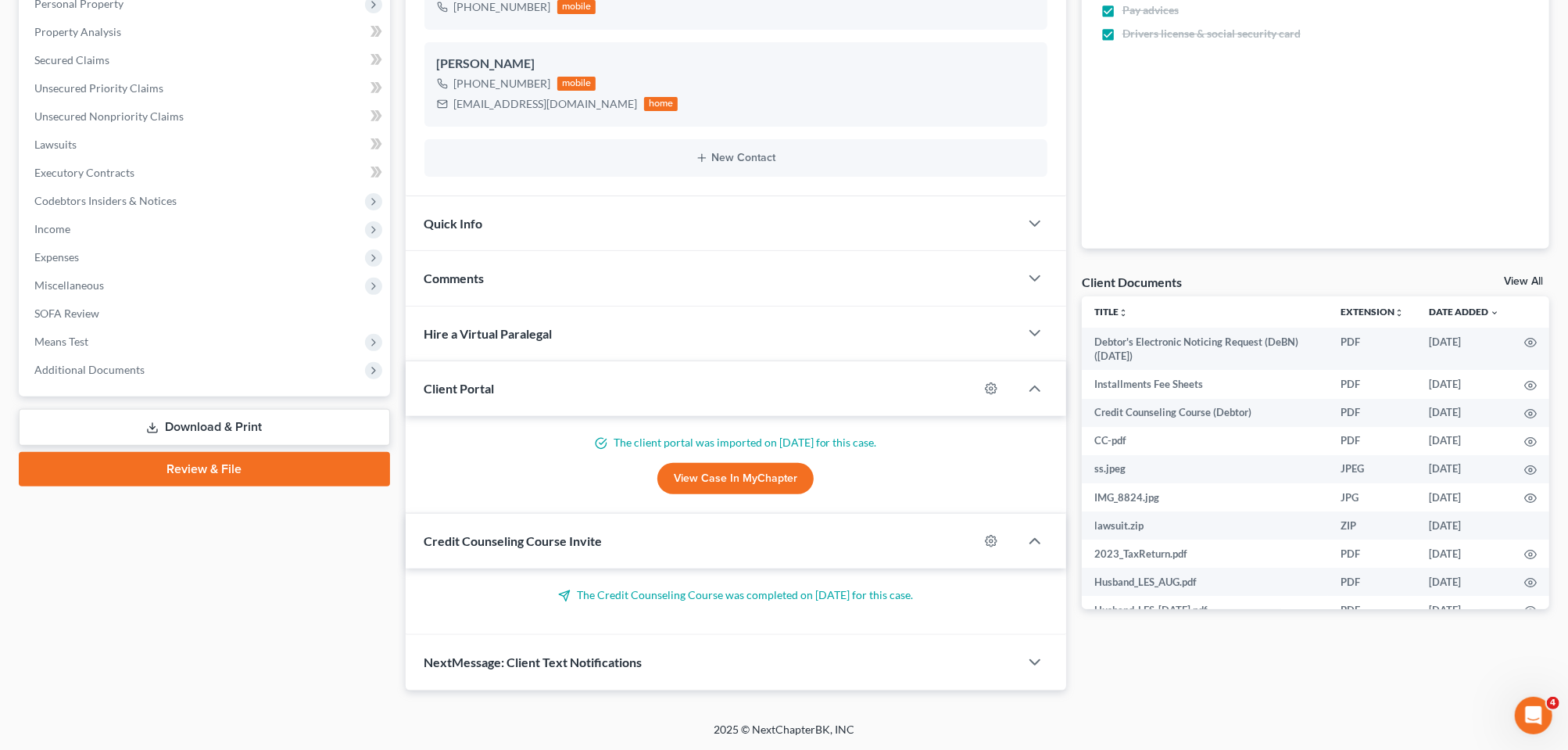
scroll to position [566, 0]
click at [612, 251] on div "Comments" at bounding box center [713, 277] width 614 height 54
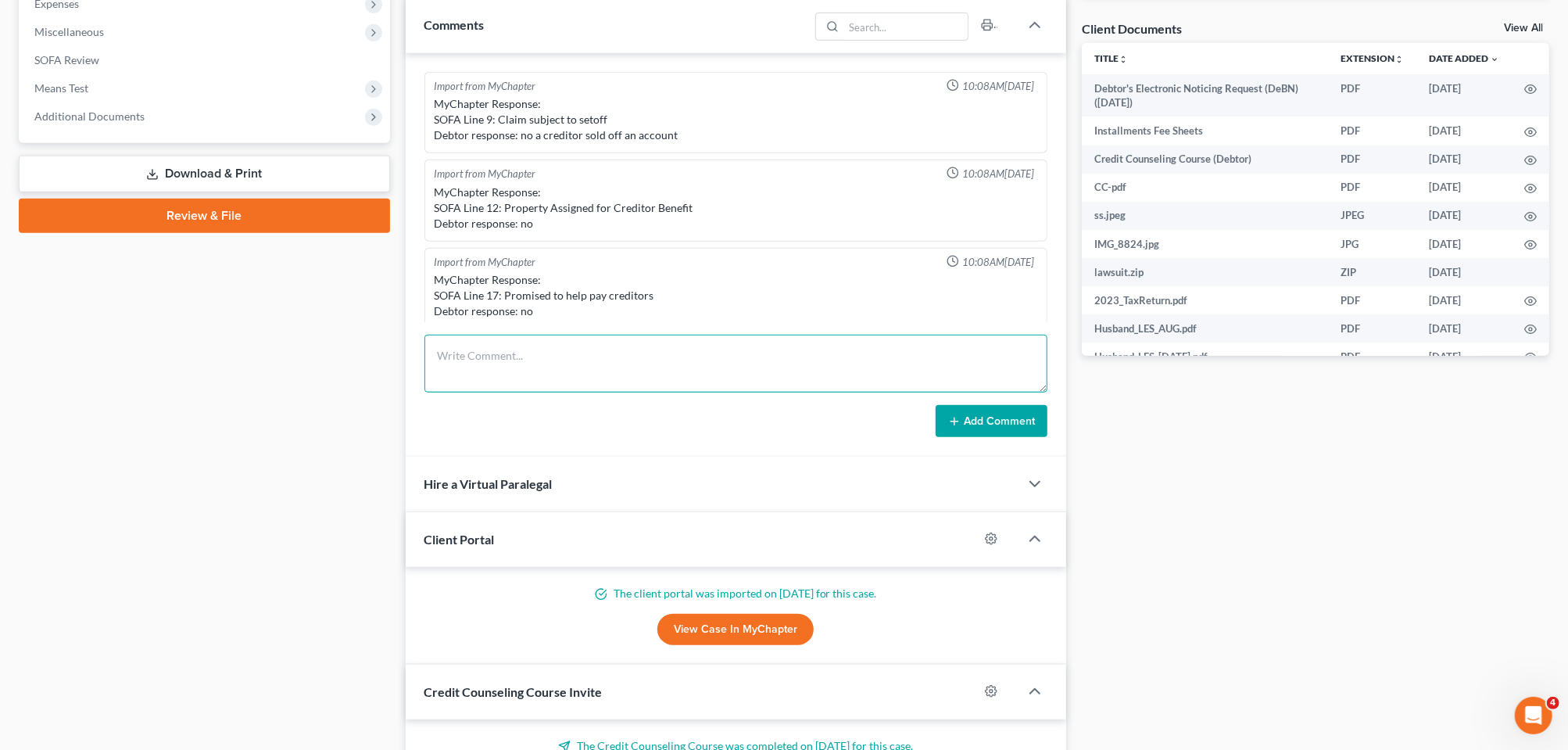
click at [446, 392] on textarea at bounding box center [736, 363] width 623 height 58
type textarea "Filed DeBN"
click at [958, 437] on button "Add Comment" at bounding box center [991, 421] width 112 height 33
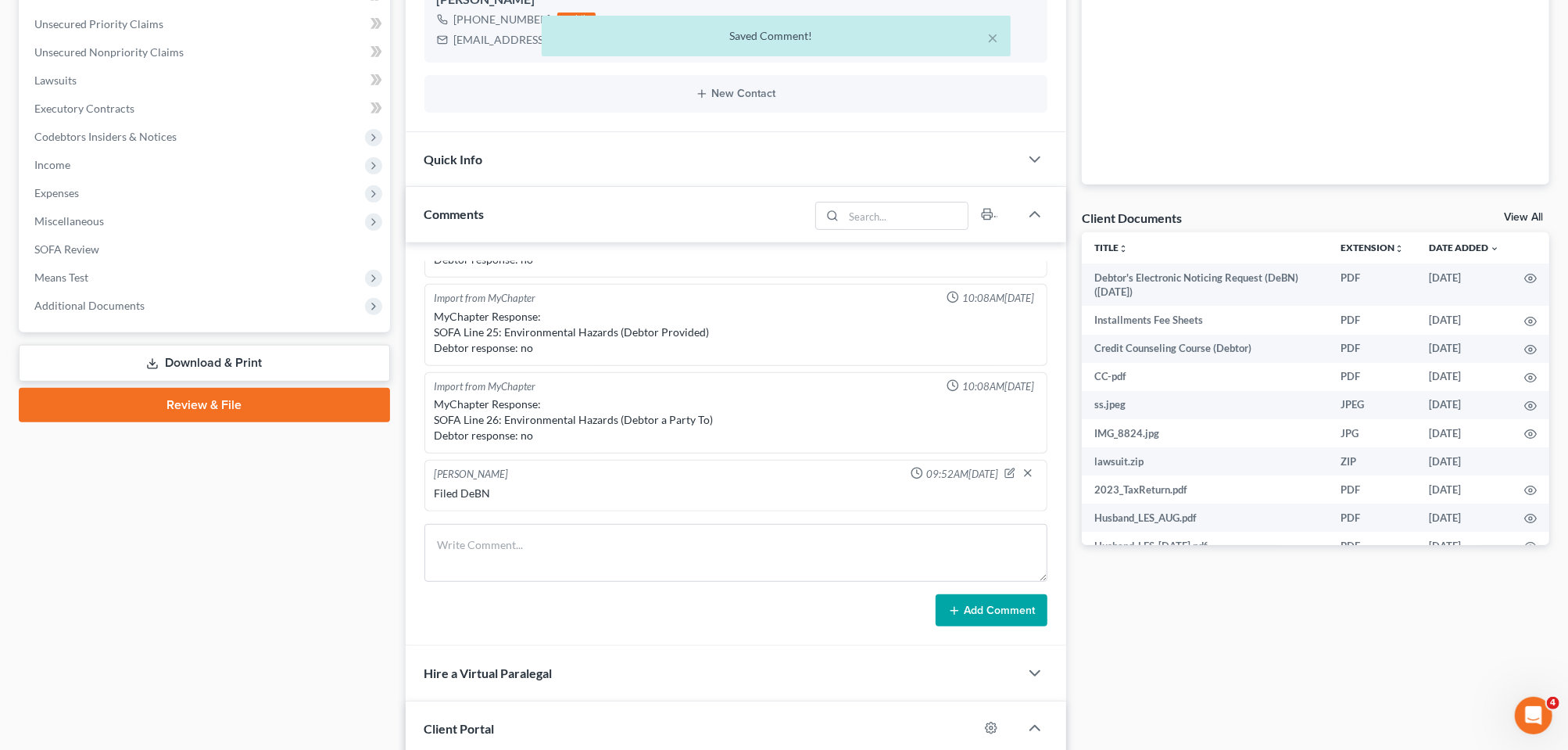
scroll to position [0, 0]
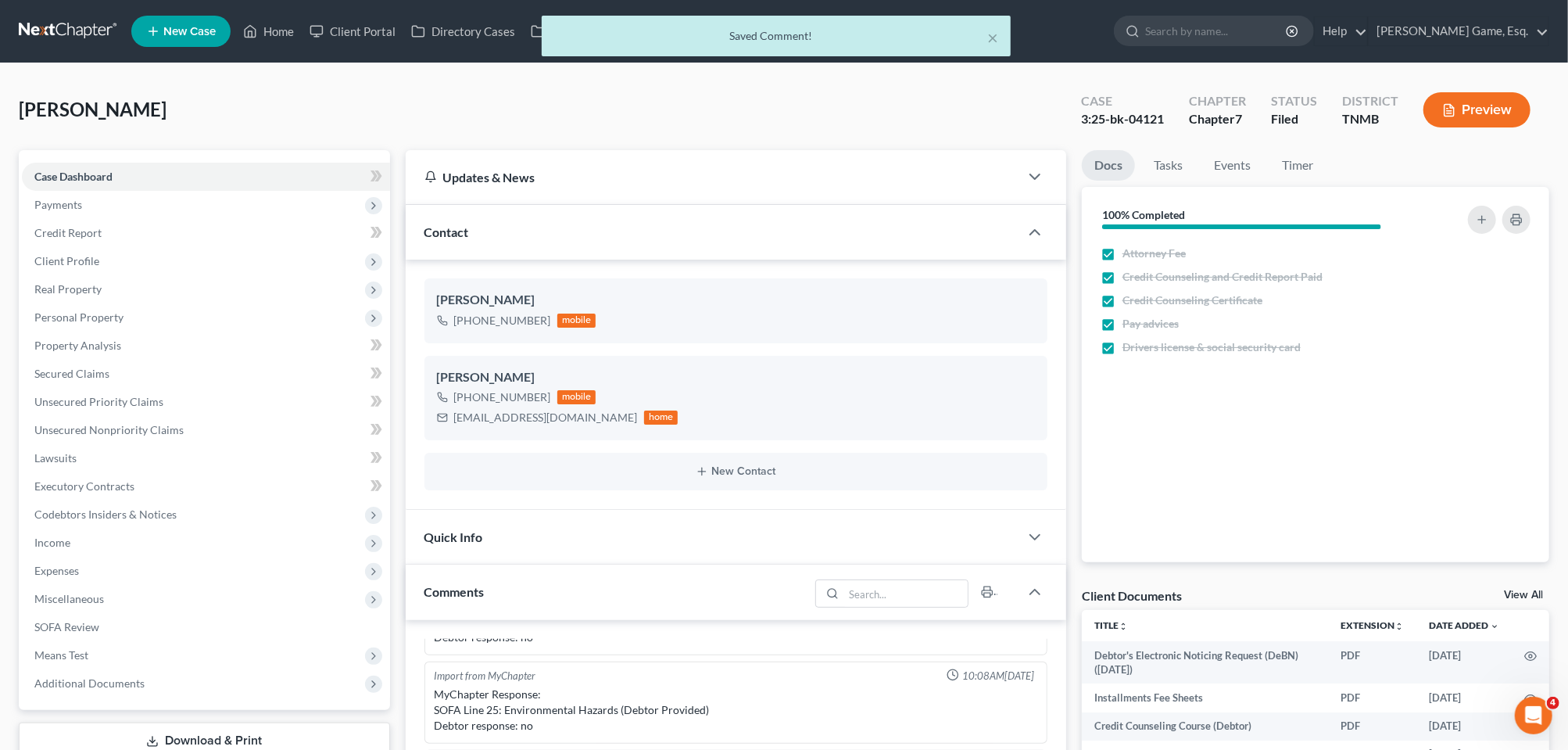
click at [319, 34] on div "× Saved Comment!" at bounding box center [776, 39] width 1568 height 48
click at [329, 39] on div "× Saved Comment!" at bounding box center [776, 39] width 1568 height 48
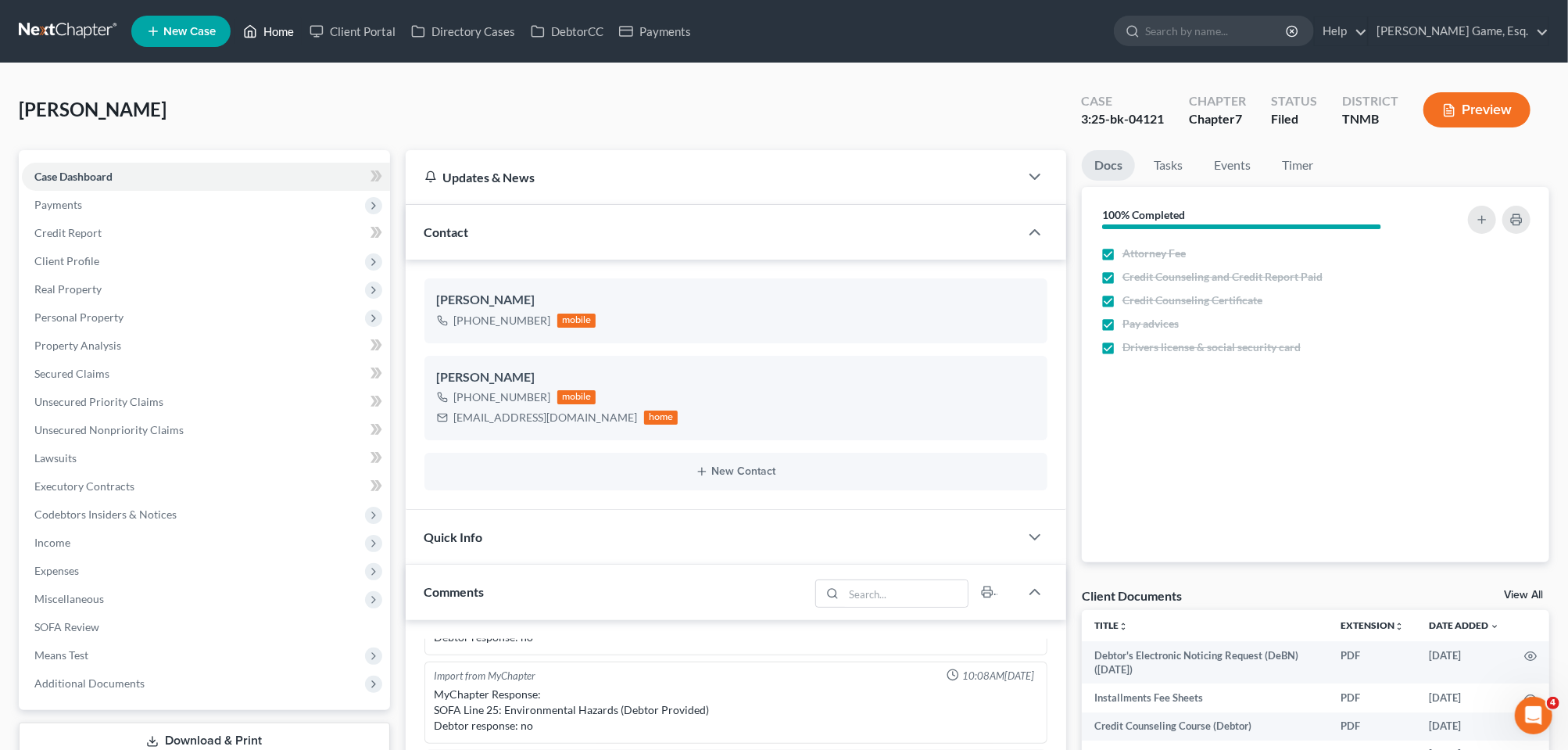
click at [302, 39] on link "Home" at bounding box center [268, 31] width 66 height 28
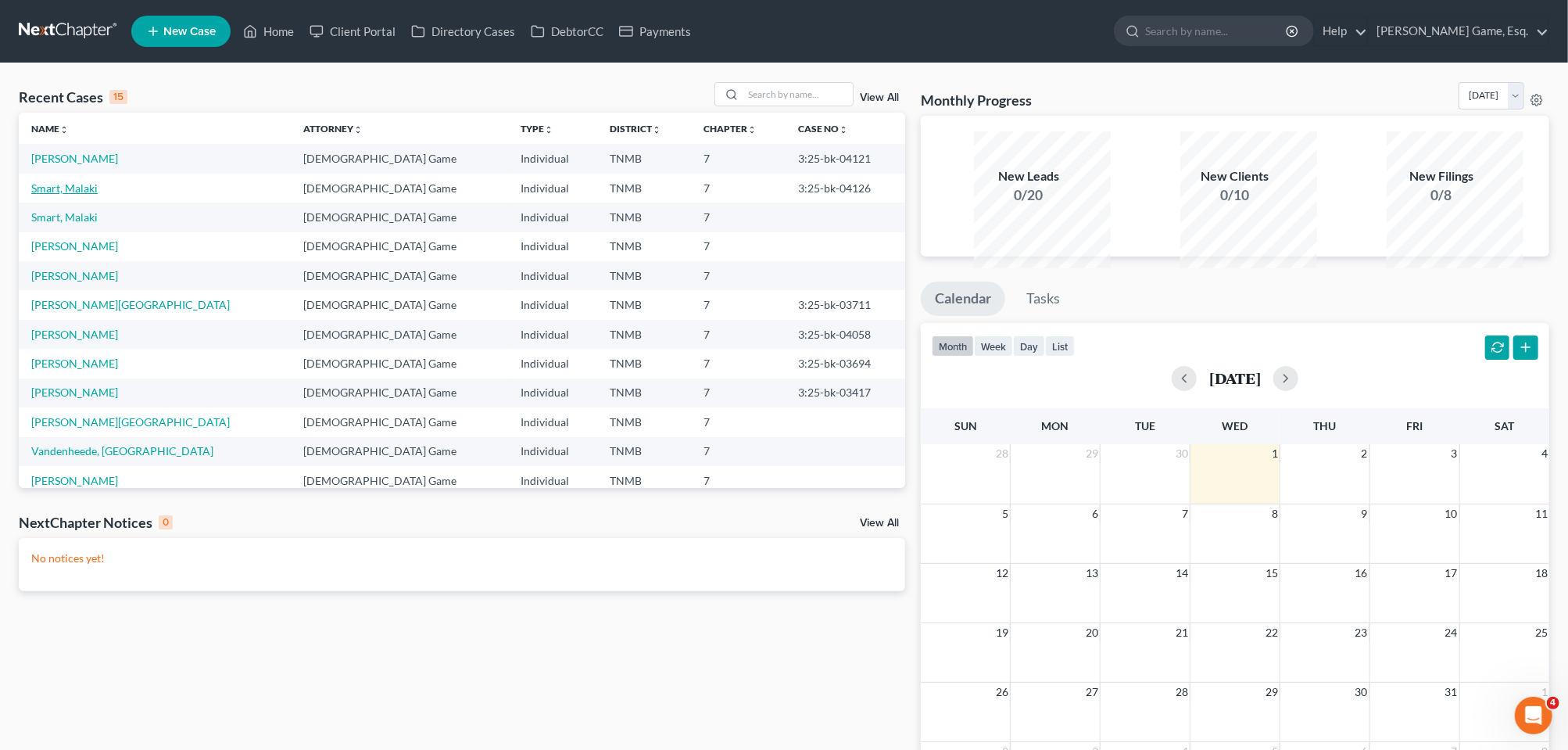
click at [74, 195] on link "Smart, Malaki" at bounding box center [64, 188] width 66 height 13
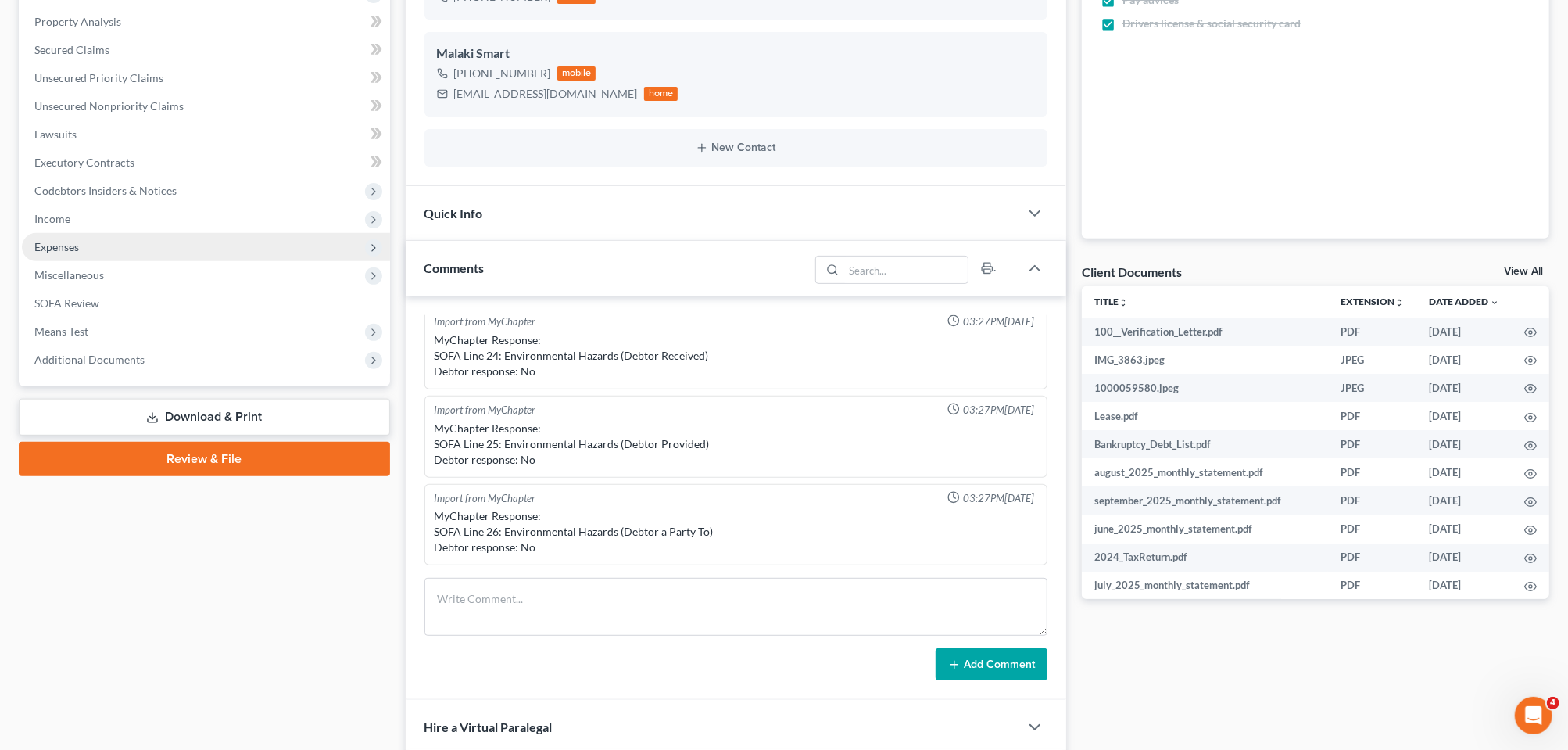
scroll to position [488, 0]
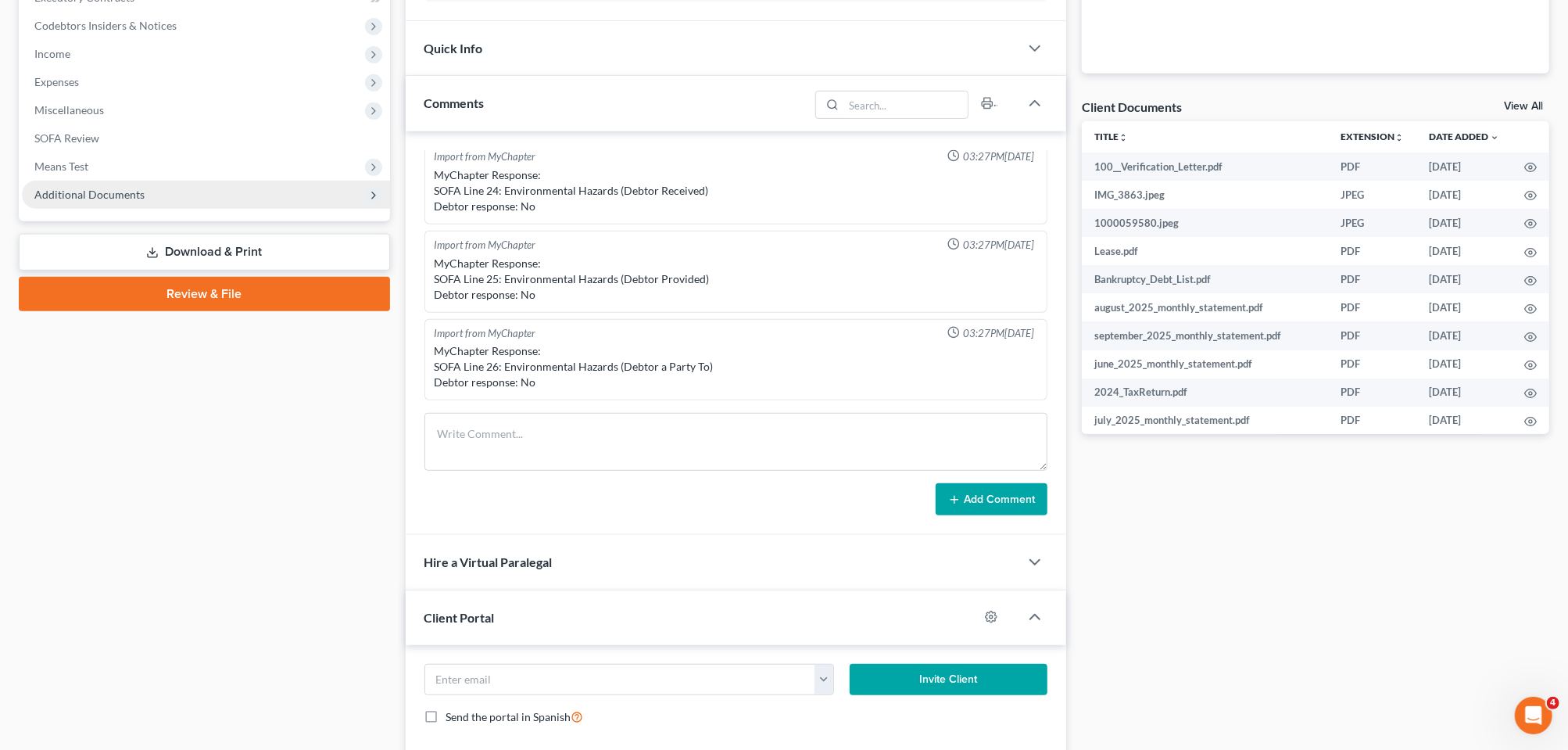
click at [117, 201] on span "Additional Documents" at bounding box center [89, 194] width 110 height 13
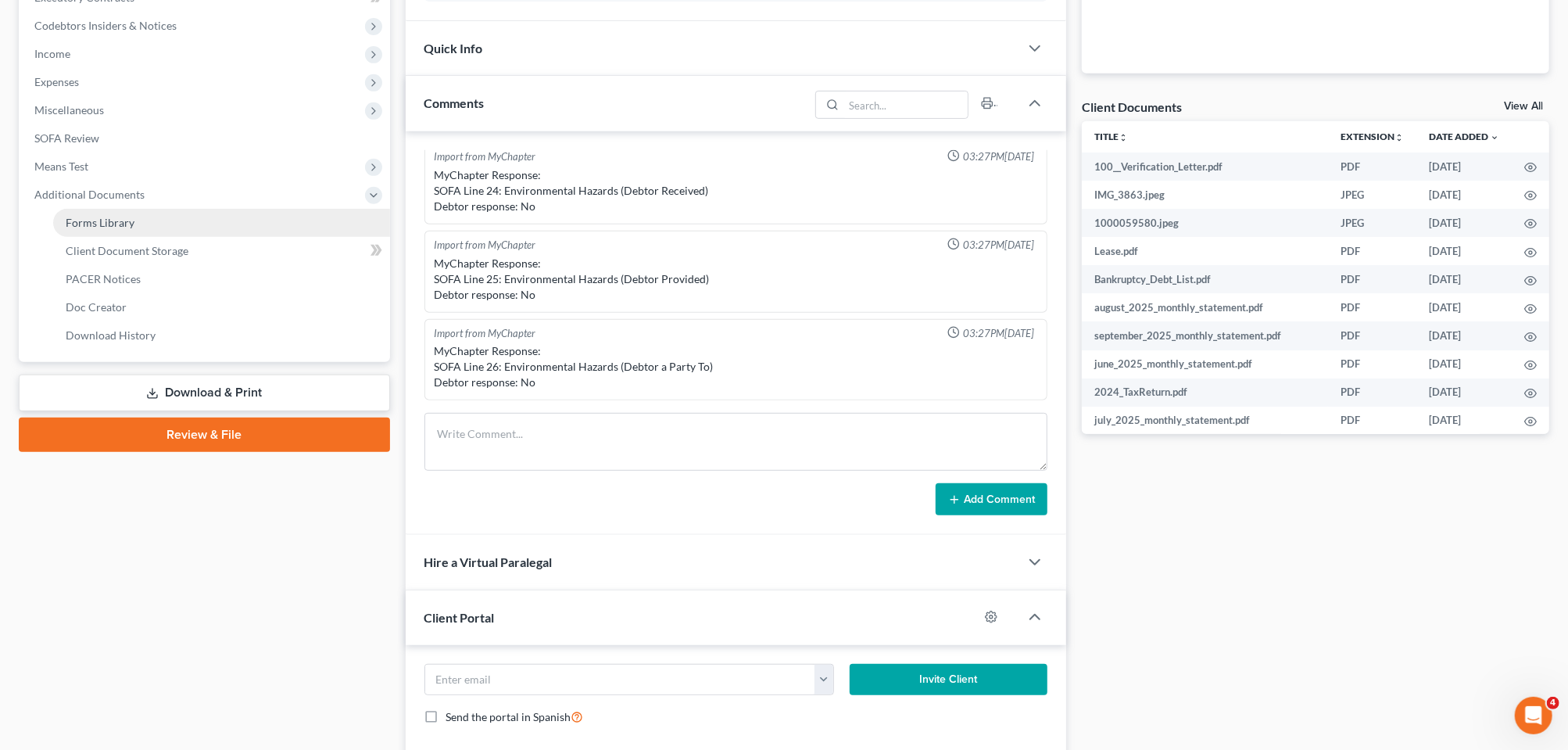
click at [126, 229] on span "Forms Library" at bounding box center [100, 222] width 68 height 13
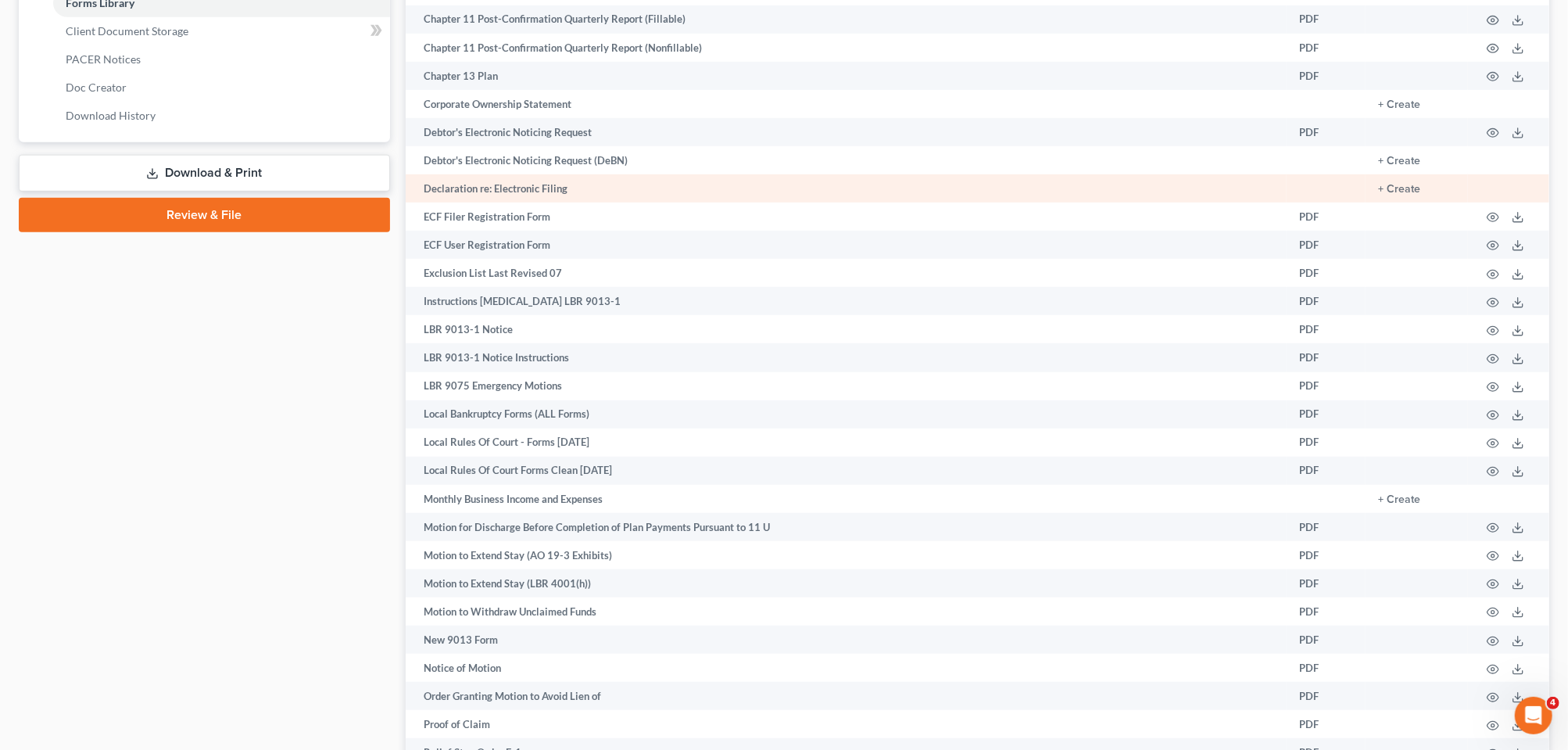
scroll to position [781, 0]
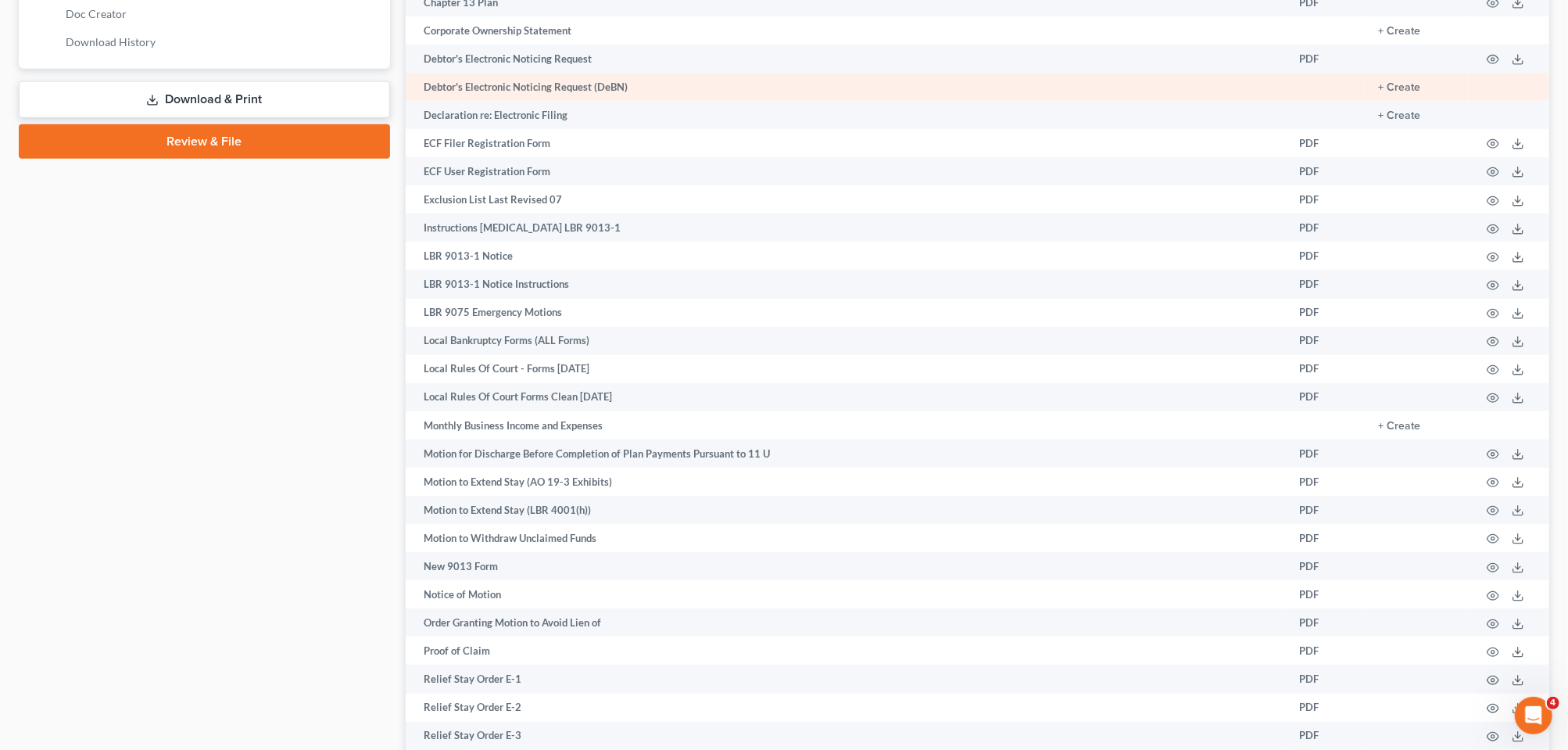
click at [592, 101] on td "Debtor's Electronic Noticing Request (DeBN)" at bounding box center [847, 86] width 882 height 28
click at [1379, 93] on button "+ Create" at bounding box center [1400, 88] width 42 height 11
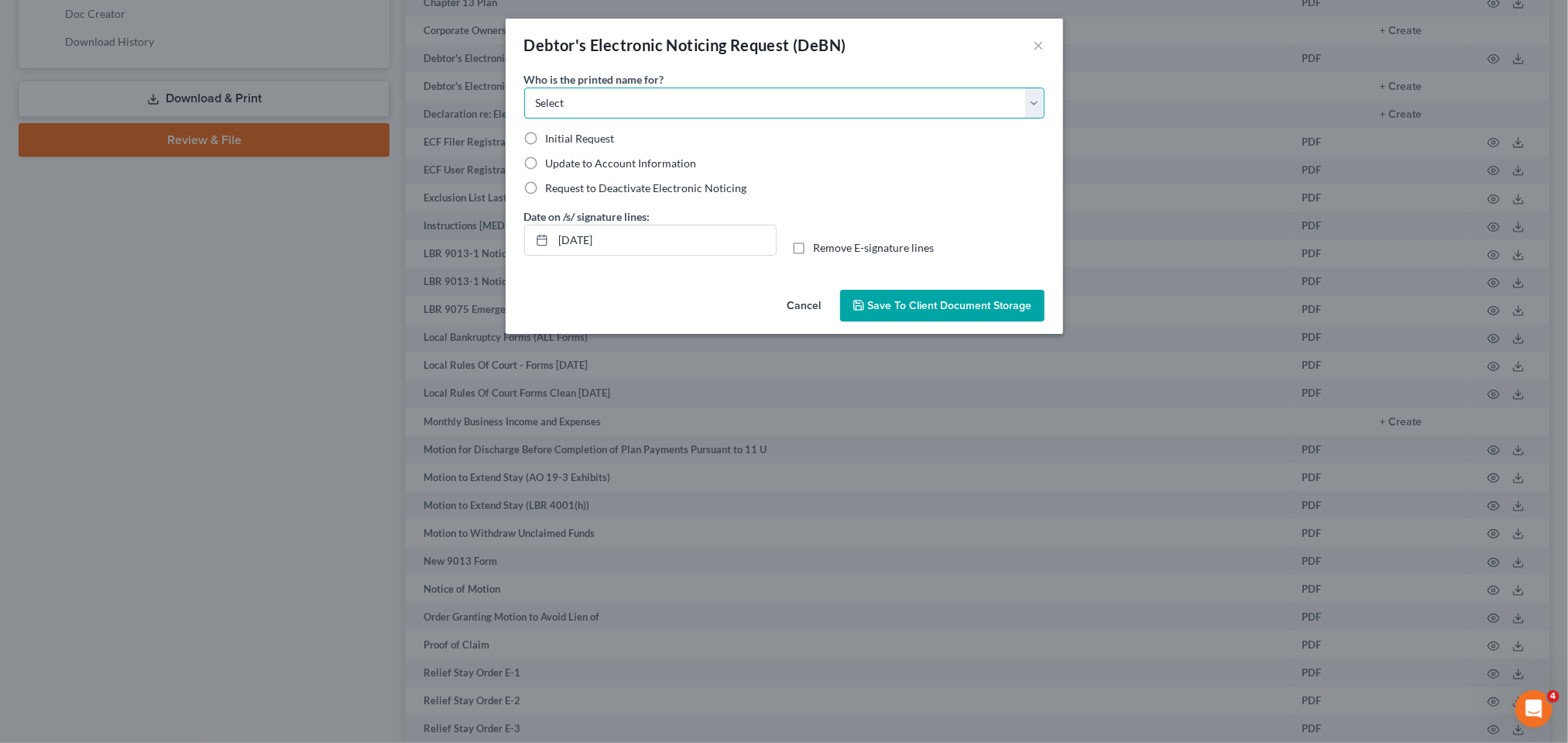
click at [1045, 118] on select "Select Debtor Attorney" at bounding box center [784, 103] width 520 height 31
select select "0"
click at [524, 109] on select "Select Debtor Attorney" at bounding box center [784, 103] width 520 height 31
click at [546, 146] on label "Initial Request" at bounding box center [580, 138] width 69 height 15
click at [552, 141] on input "Initial Request" at bounding box center [557, 136] width 10 height 10
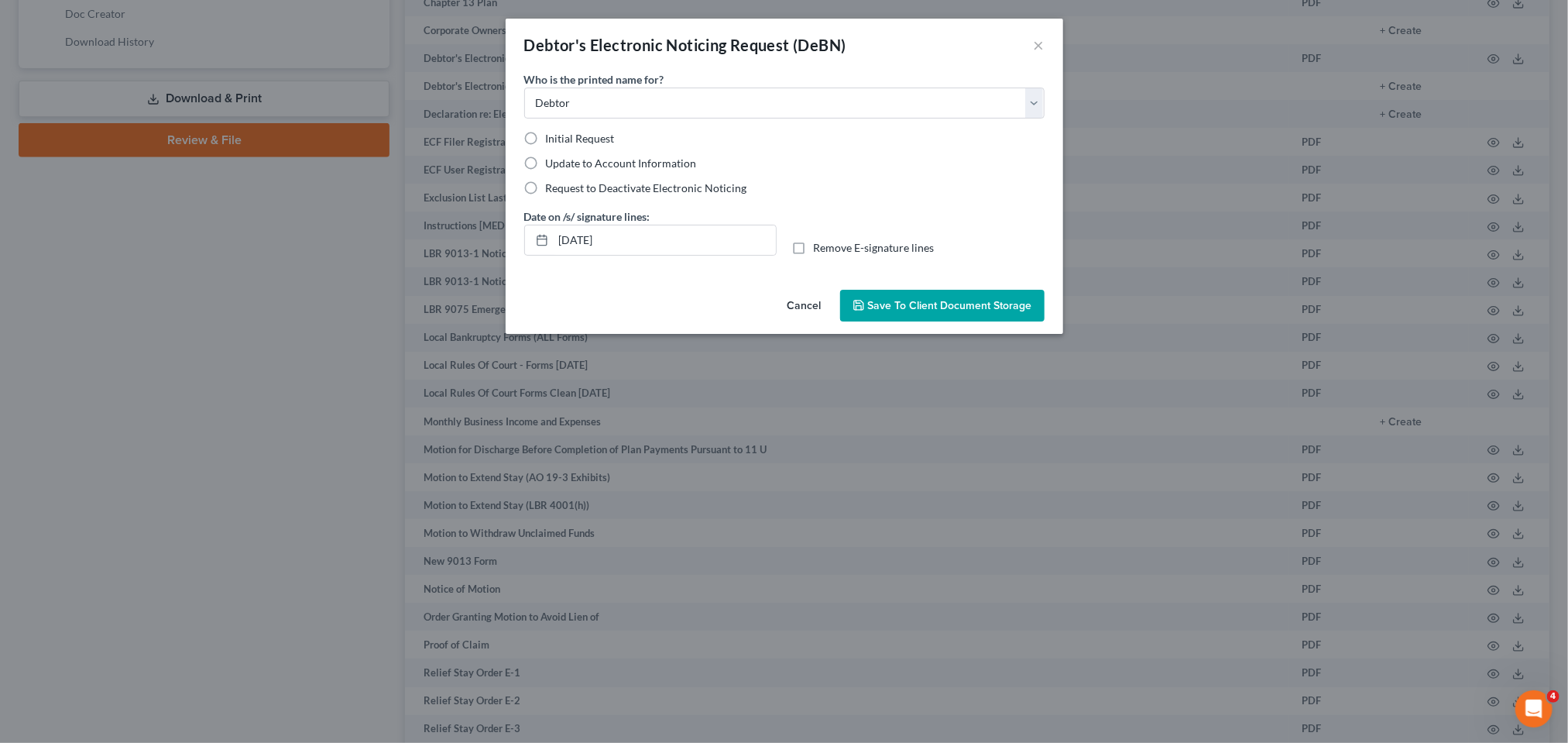
radio input "true"
click at [1041, 322] on button "Save to Client Document Storage" at bounding box center [942, 306] width 204 height 33
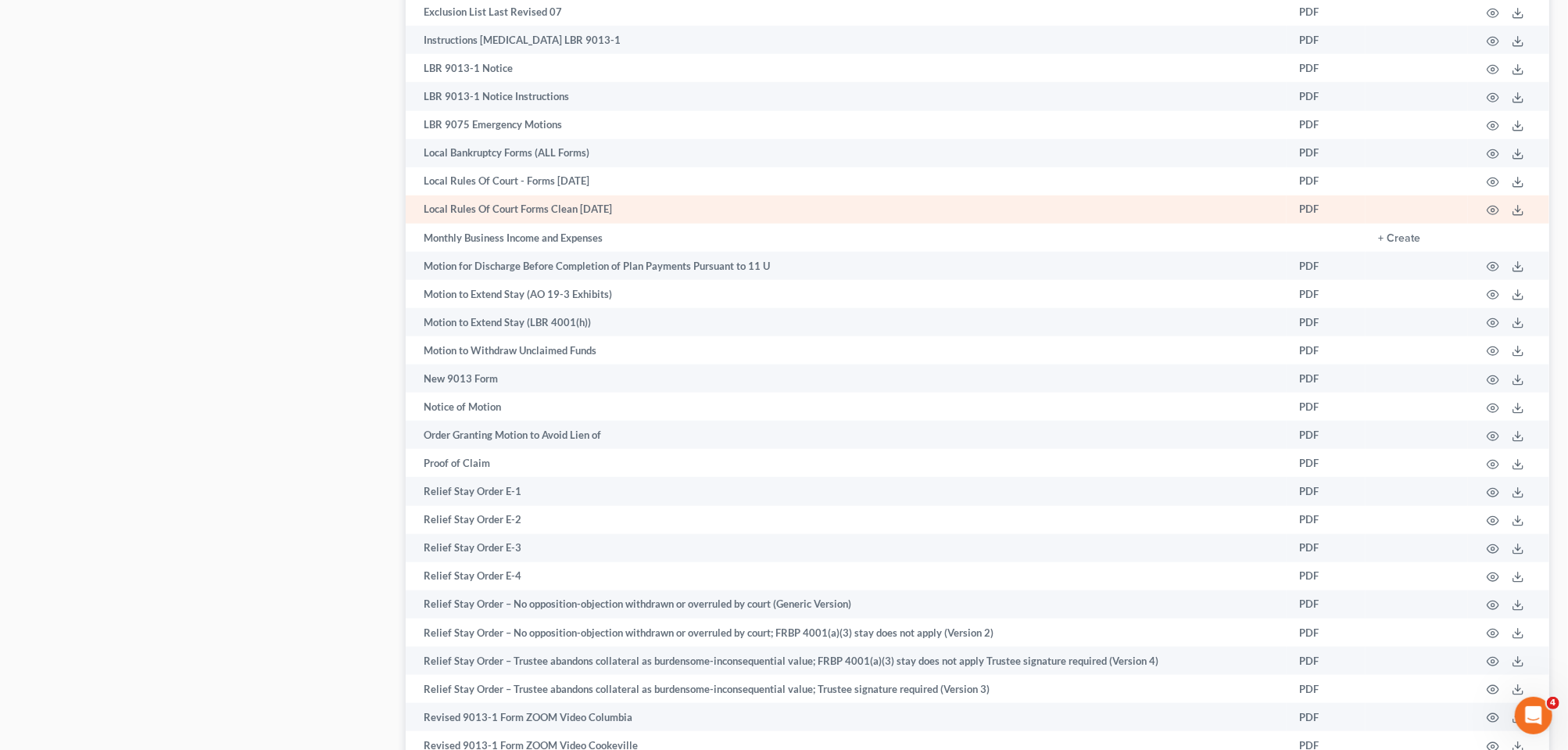
scroll to position [553, 0]
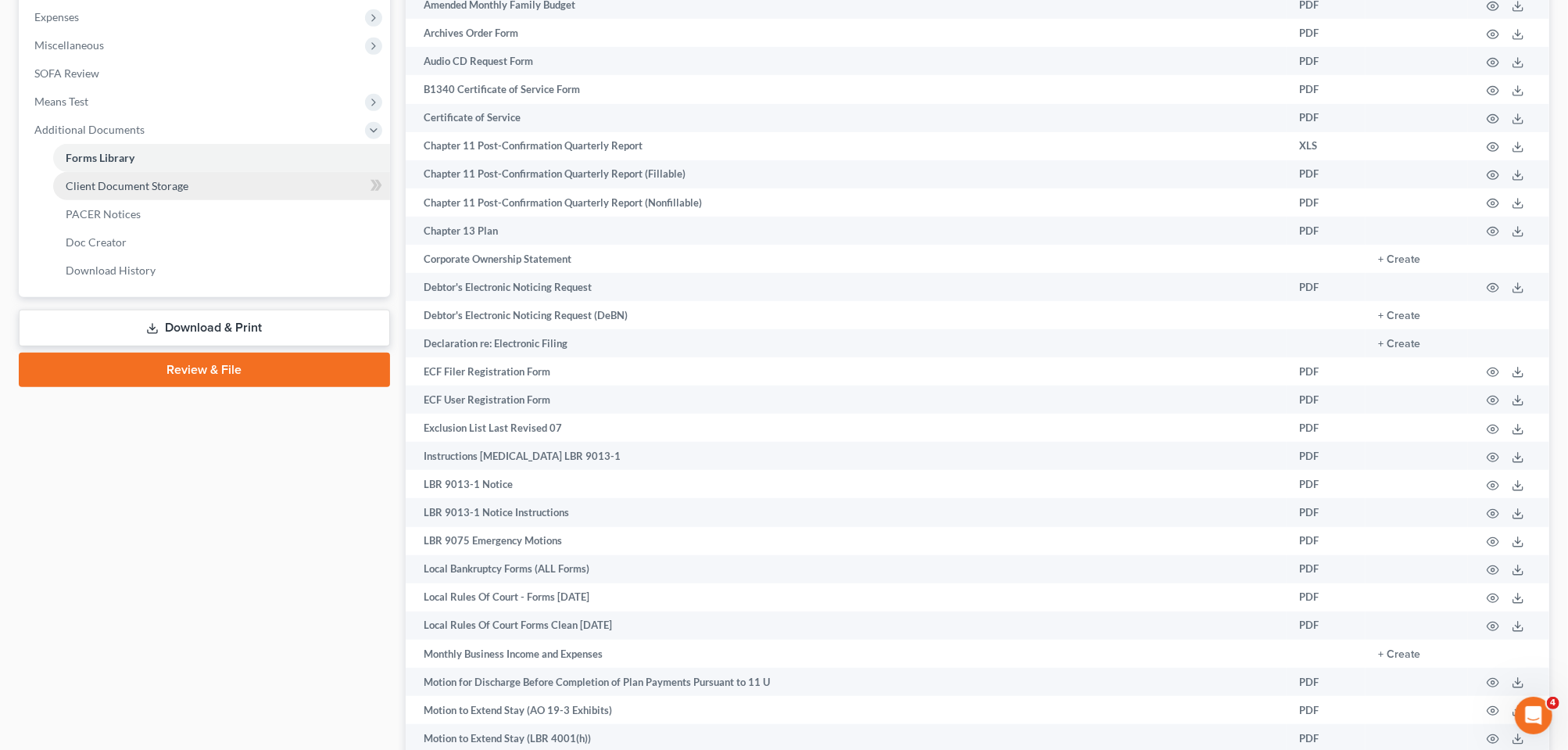
click at [147, 193] on span "Client Document Storage" at bounding box center [127, 185] width 122 height 13
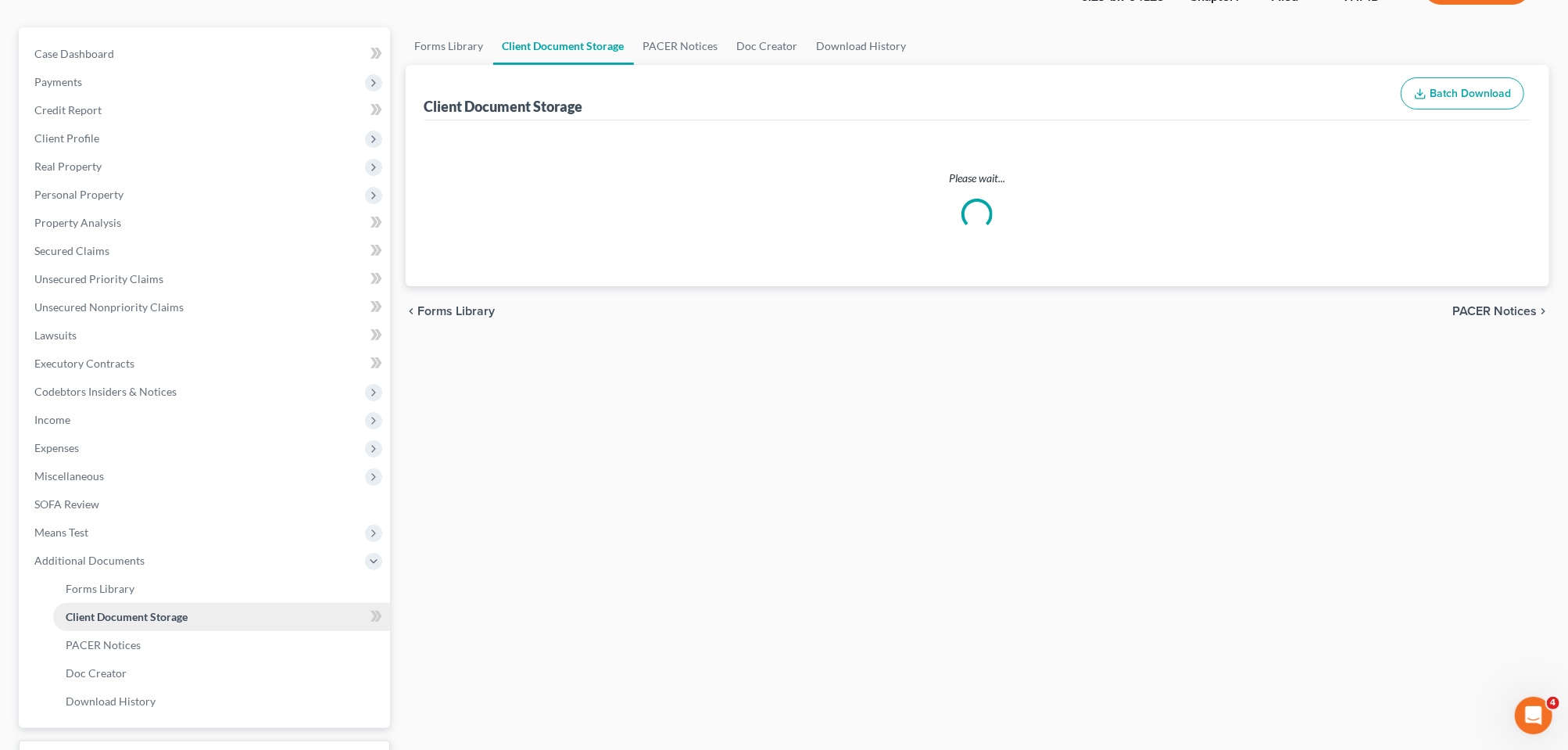
select select "8"
select select "0"
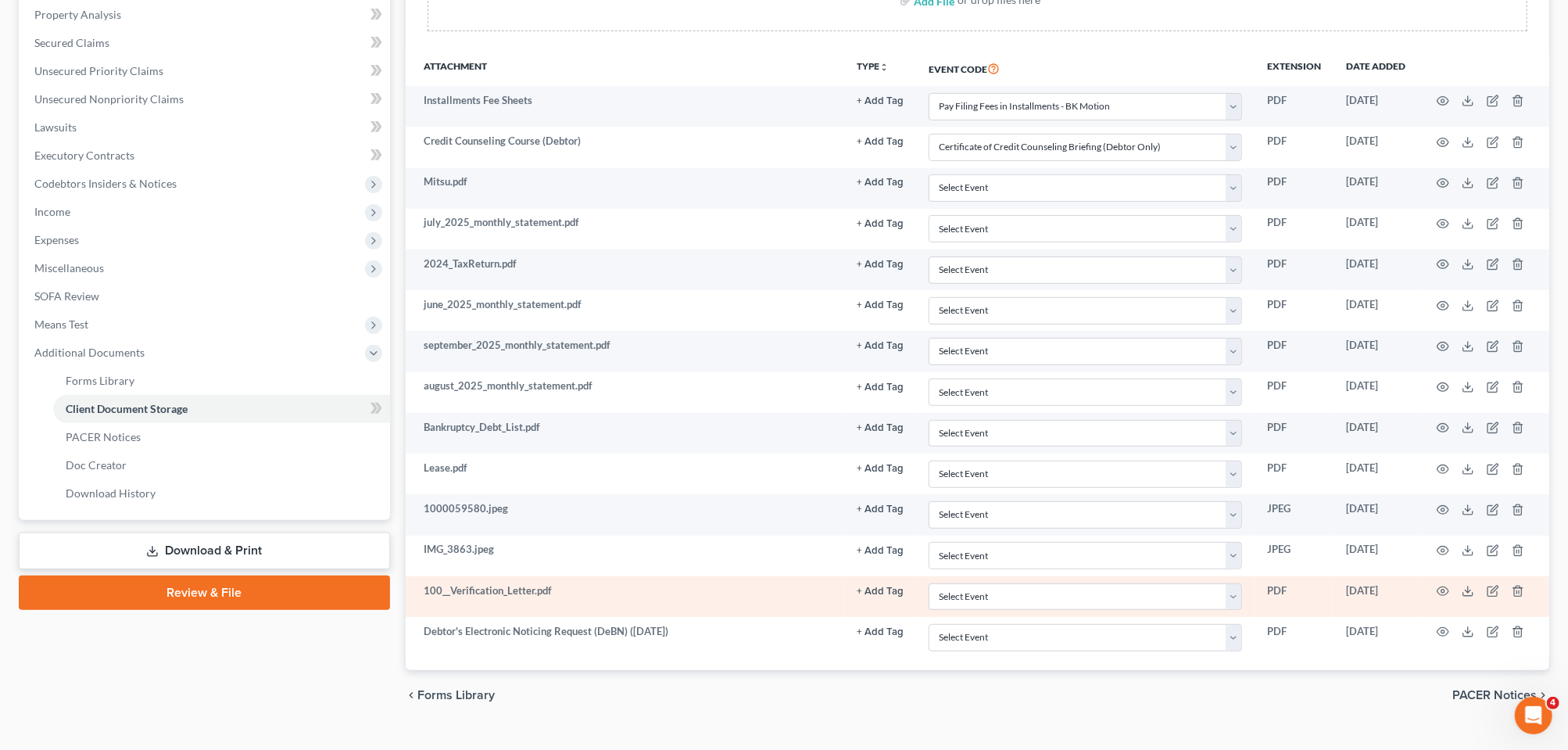
scroll to position [631, 0]
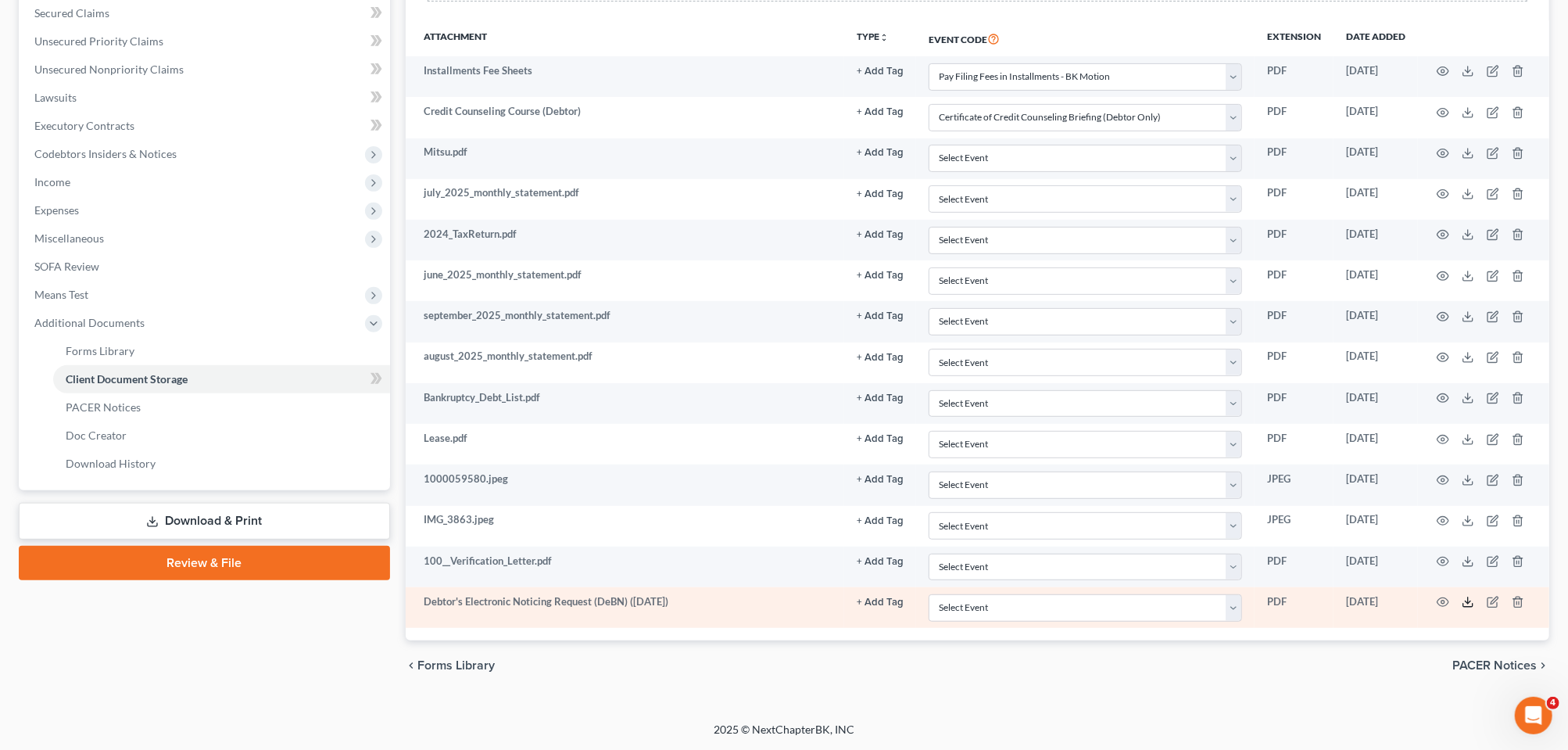
click at [1462, 595] on icon at bounding box center [1468, 602] width 13 height 13
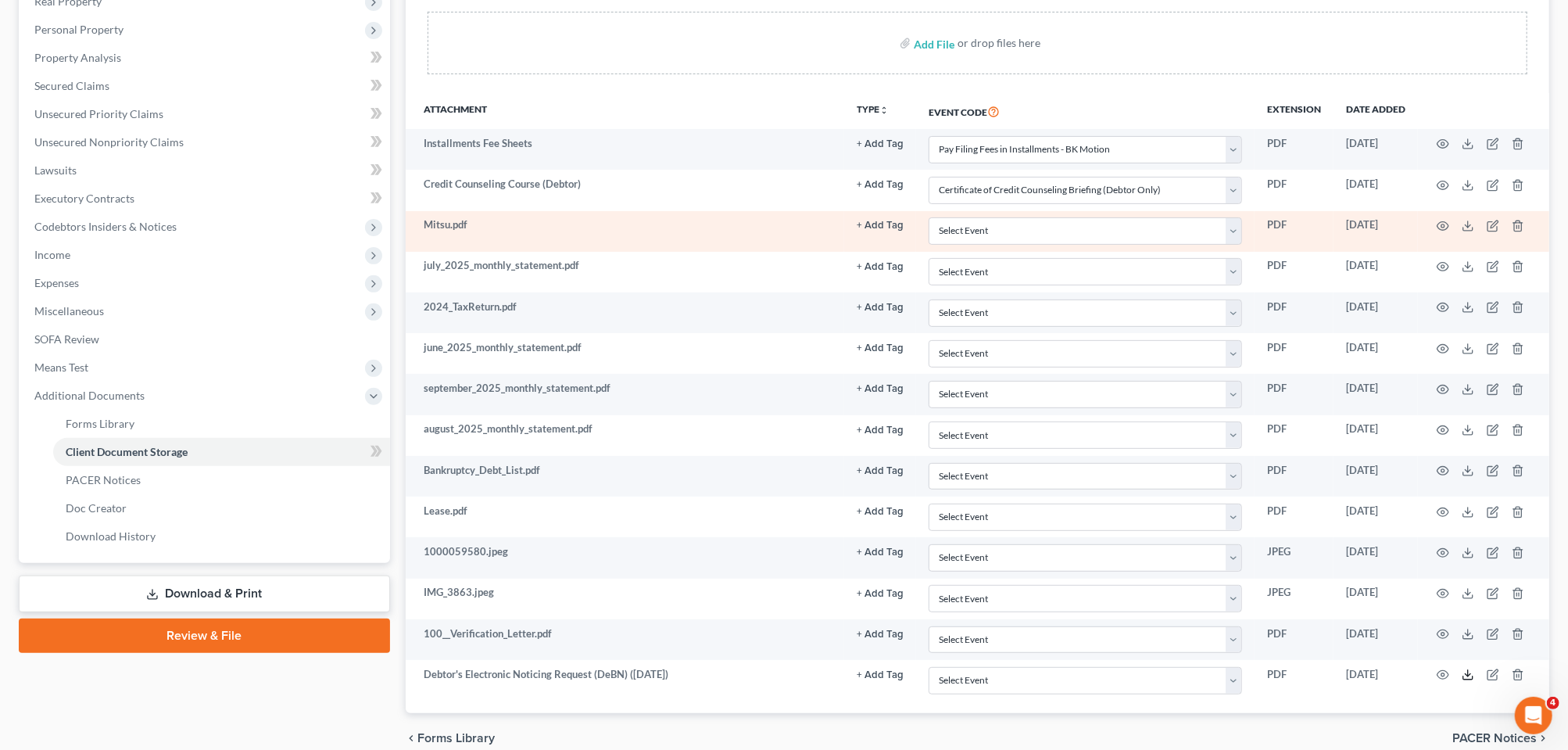
scroll to position [0, 0]
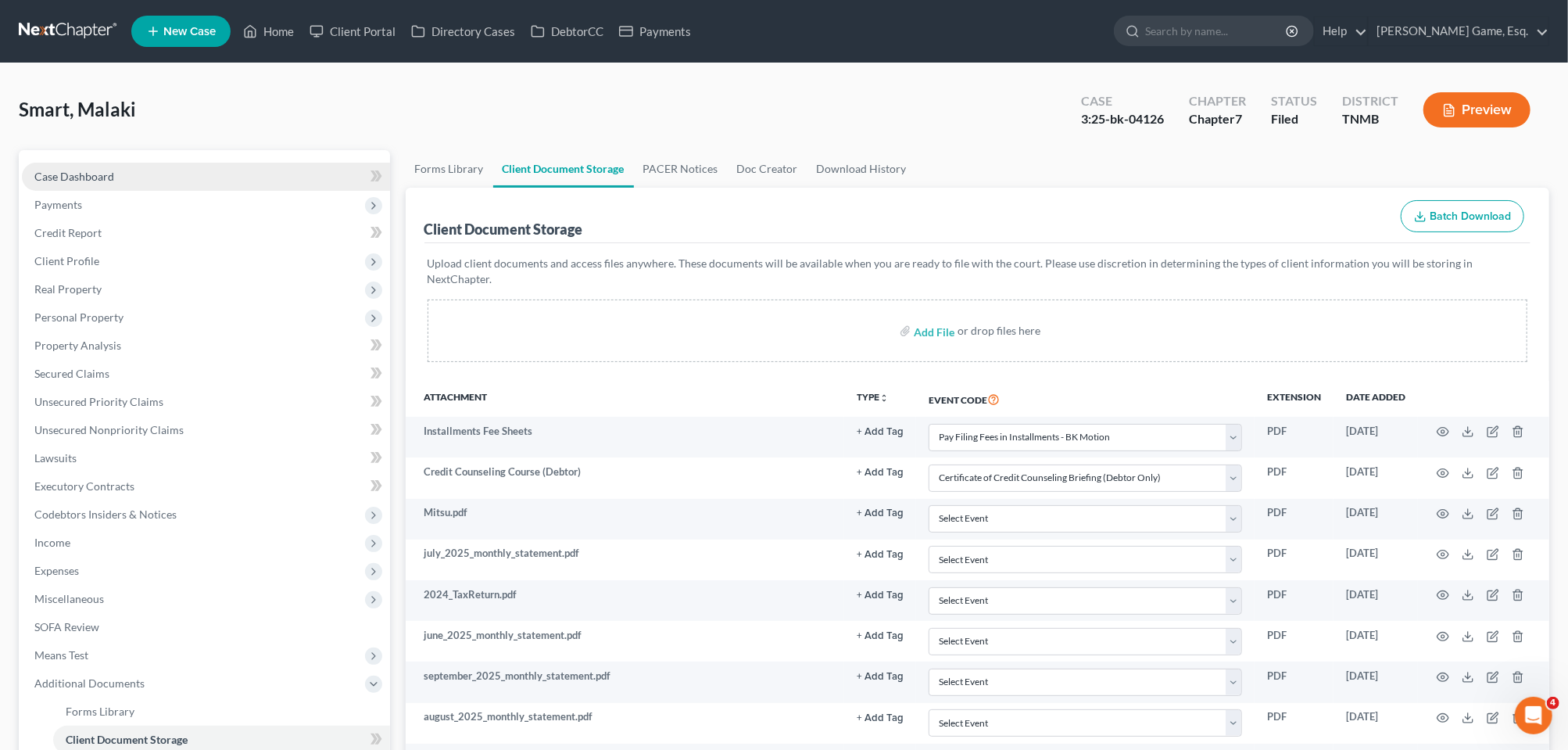
click at [88, 183] on span "Case Dashboard" at bounding box center [74, 176] width 80 height 13
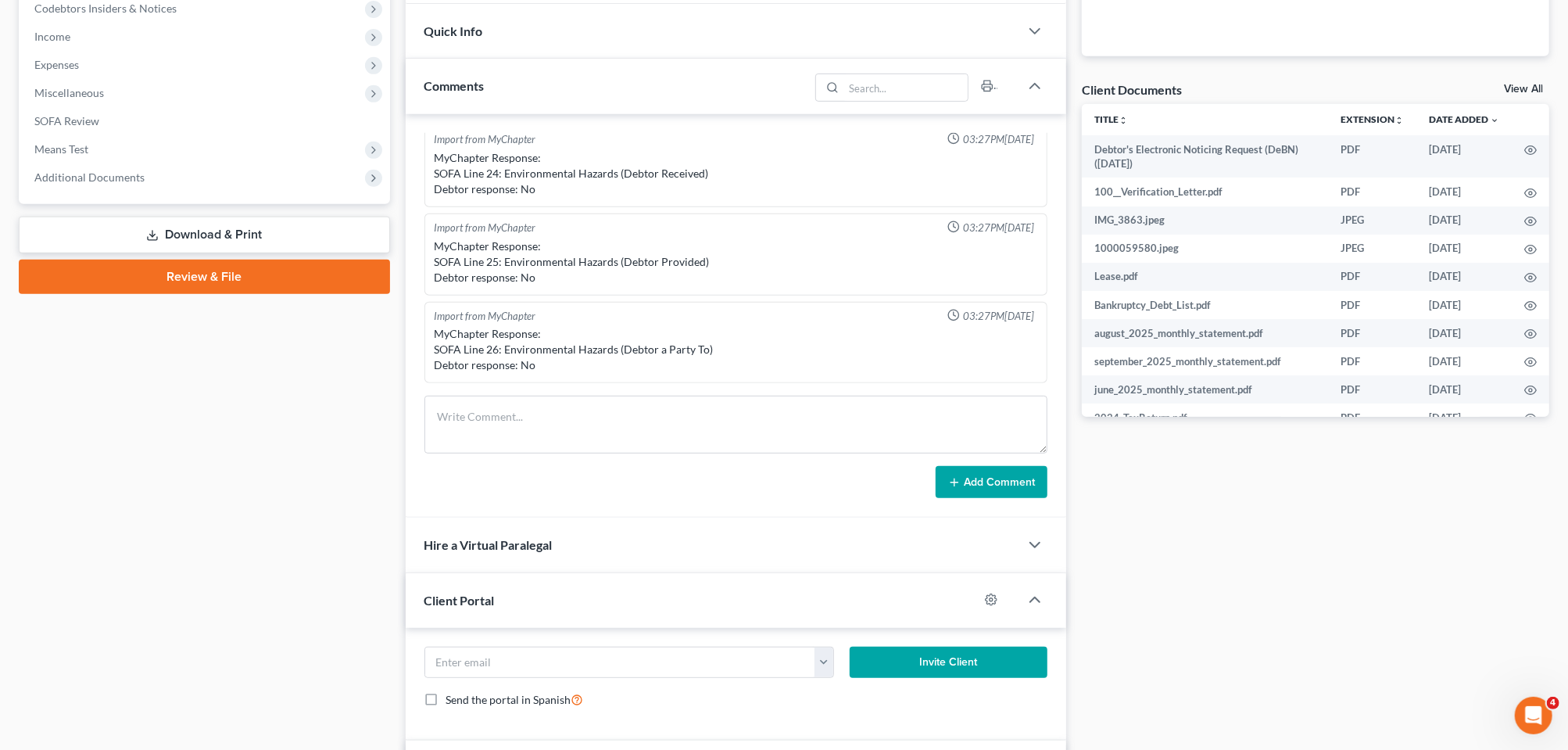
scroll to position [684, 0]
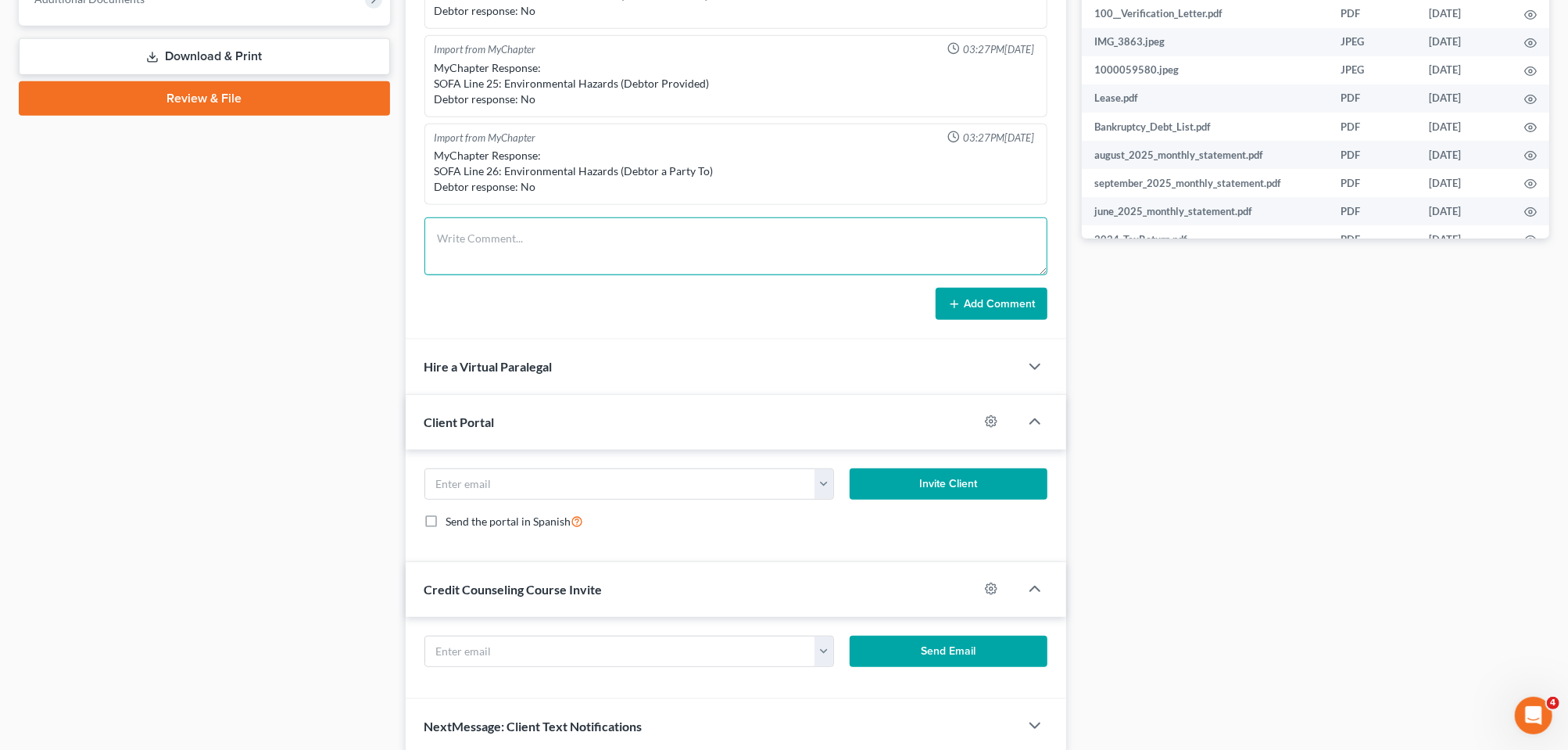
click at [517, 276] on textarea at bounding box center [736, 247] width 623 height 58
type textarea "sent DeBN"
click at [969, 321] on button "Add Comment" at bounding box center [991, 304] width 112 height 33
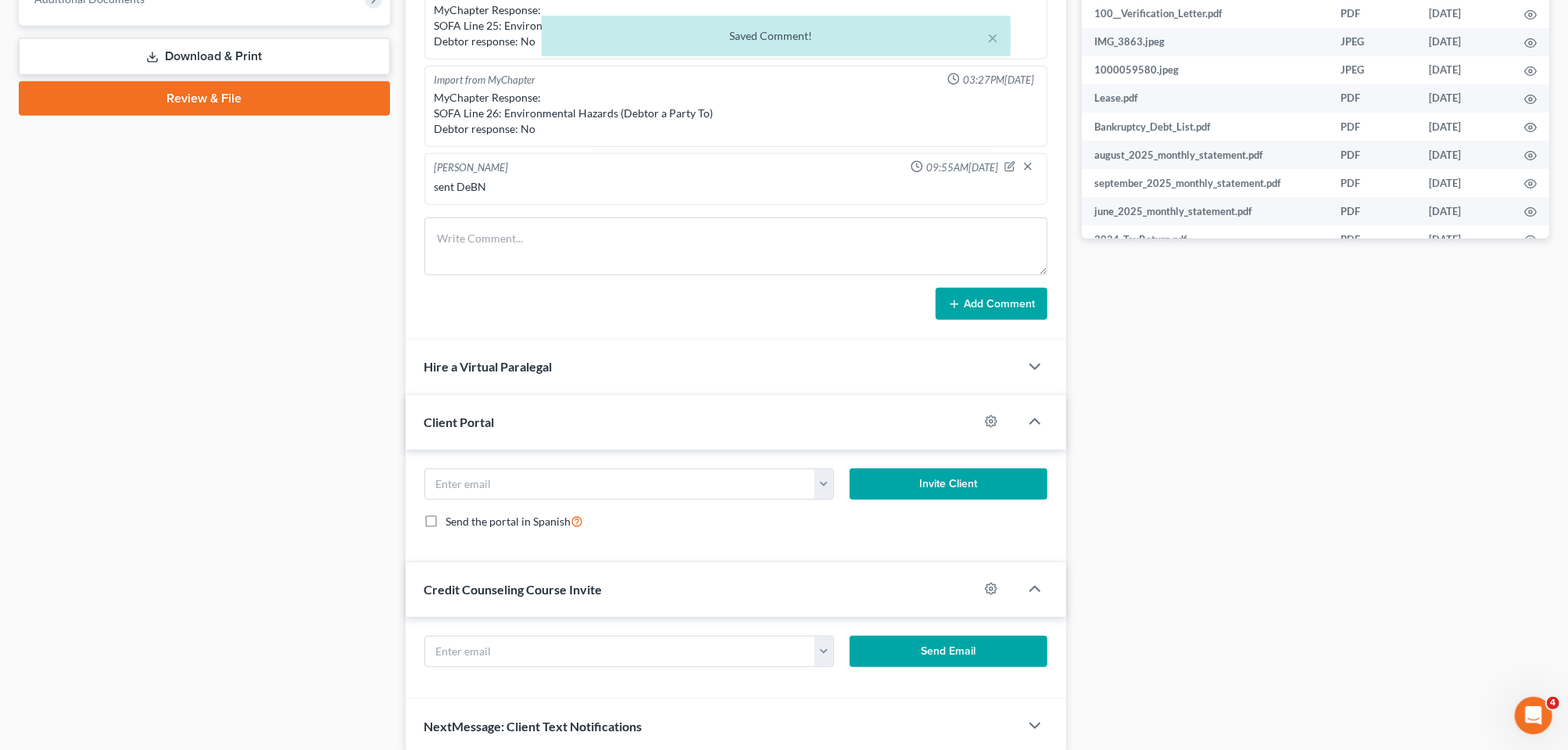
scroll to position [97, 0]
